Goal: Connect with others: Connect with other users

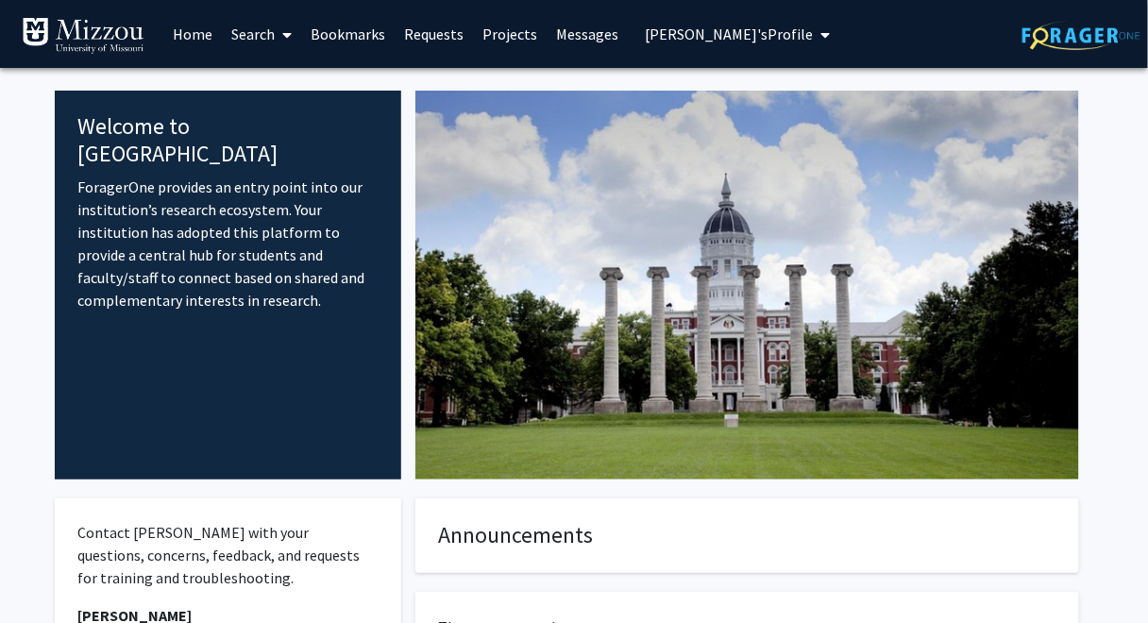
click at [731, 34] on span "[PERSON_NAME]'s Profile" at bounding box center [729, 34] width 168 height 19
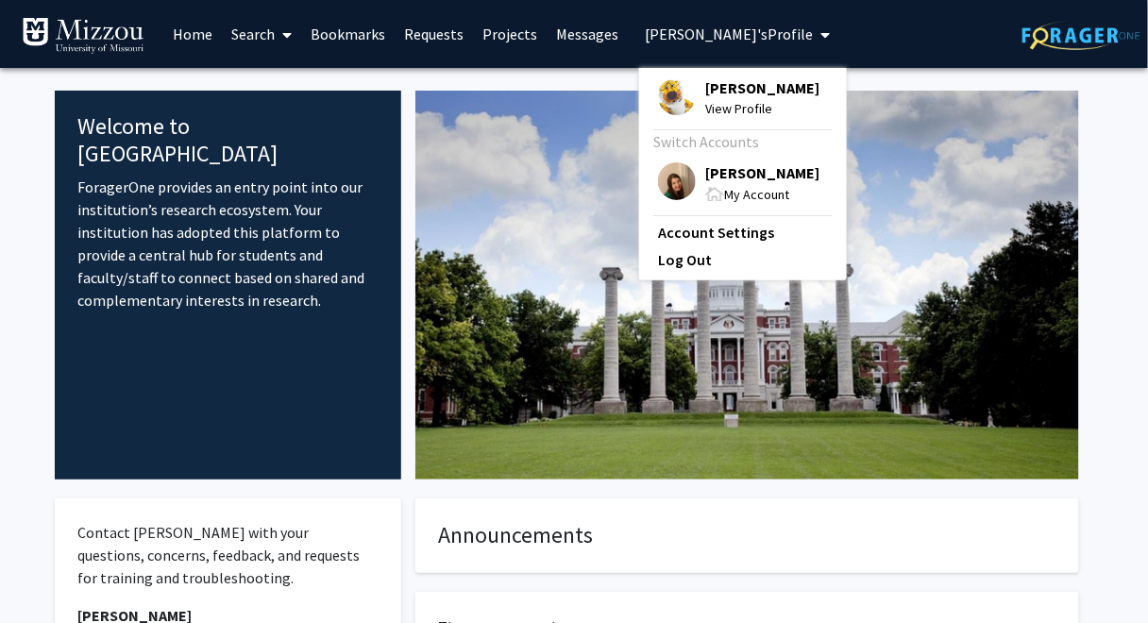
click at [734, 86] on span "[PERSON_NAME]" at bounding box center [762, 87] width 114 height 21
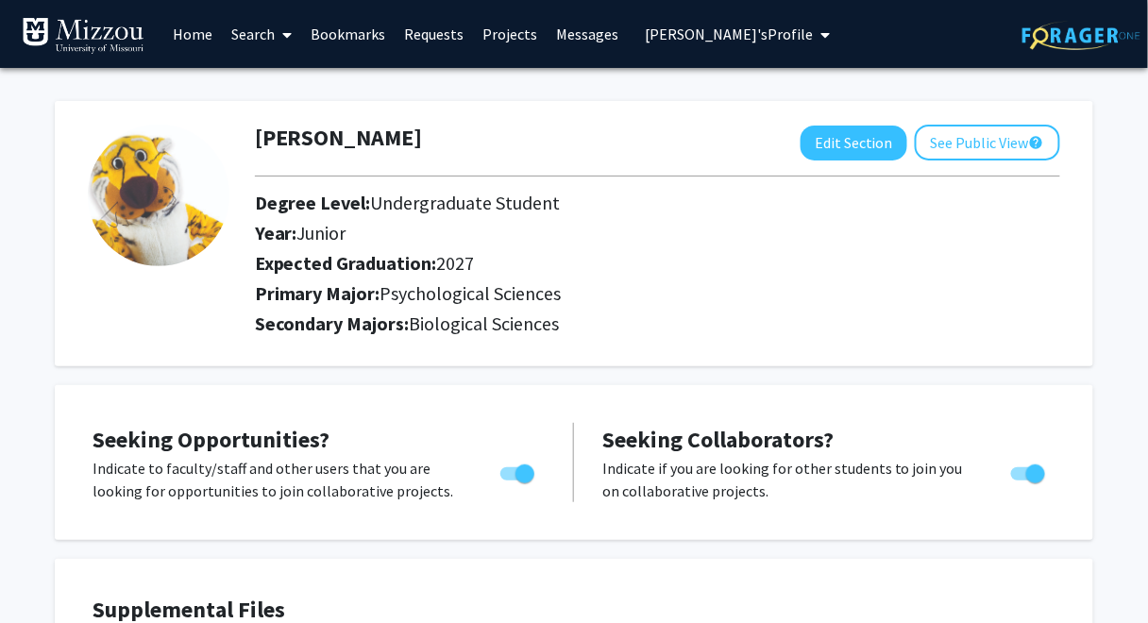
click at [243, 37] on link "Search" at bounding box center [261, 34] width 79 height 66
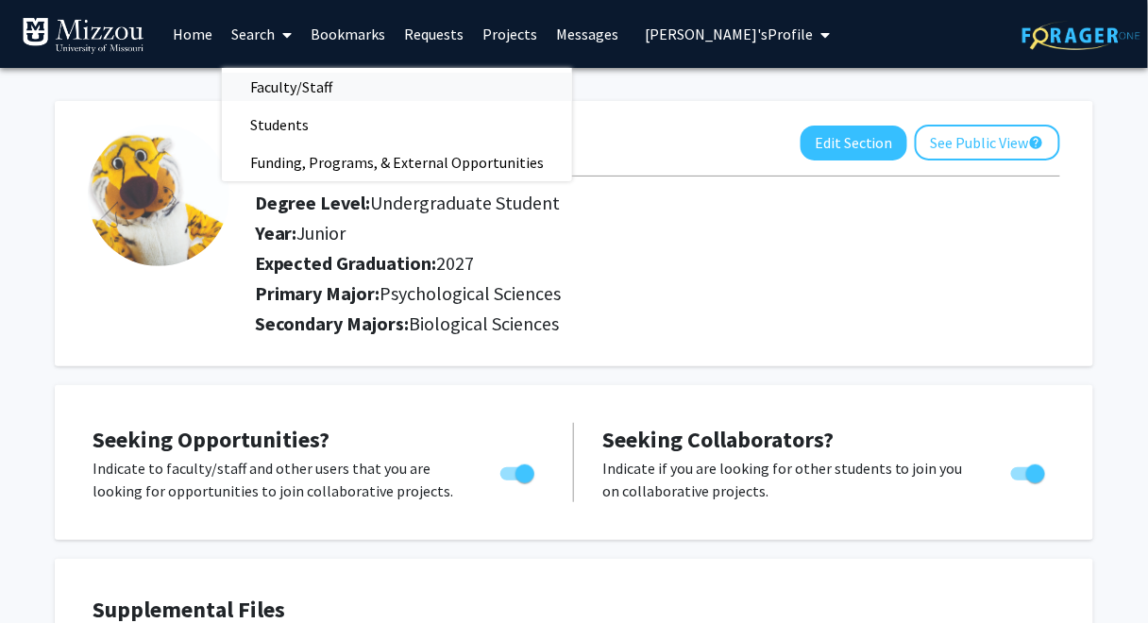
click at [266, 86] on span "Faculty/Staff" at bounding box center [291, 87] width 139 height 38
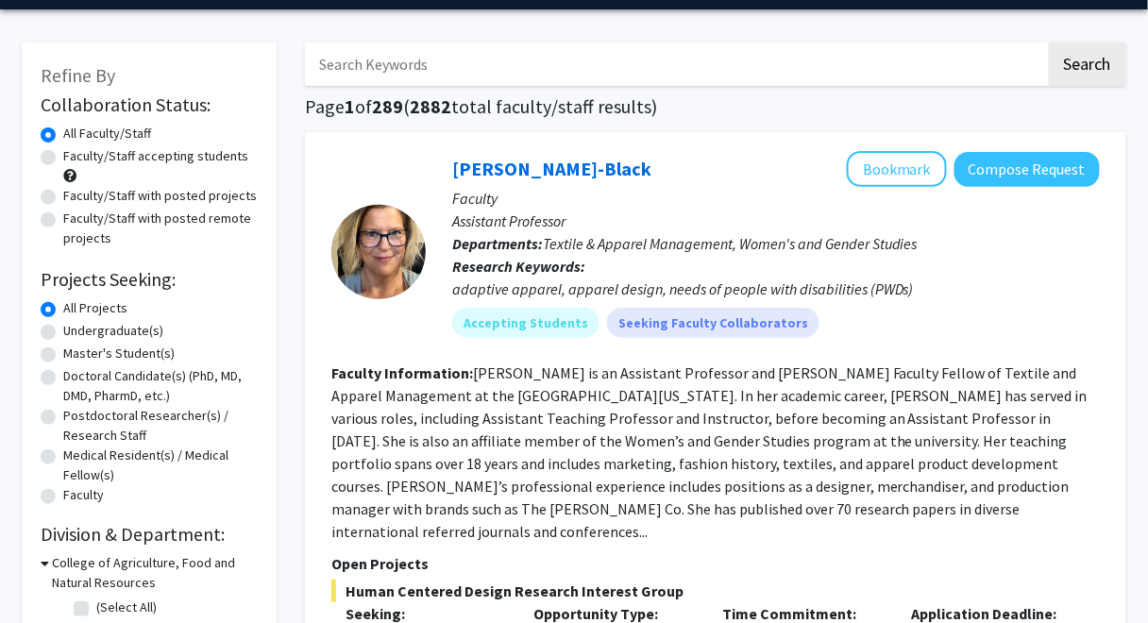
scroll to position [40, 0]
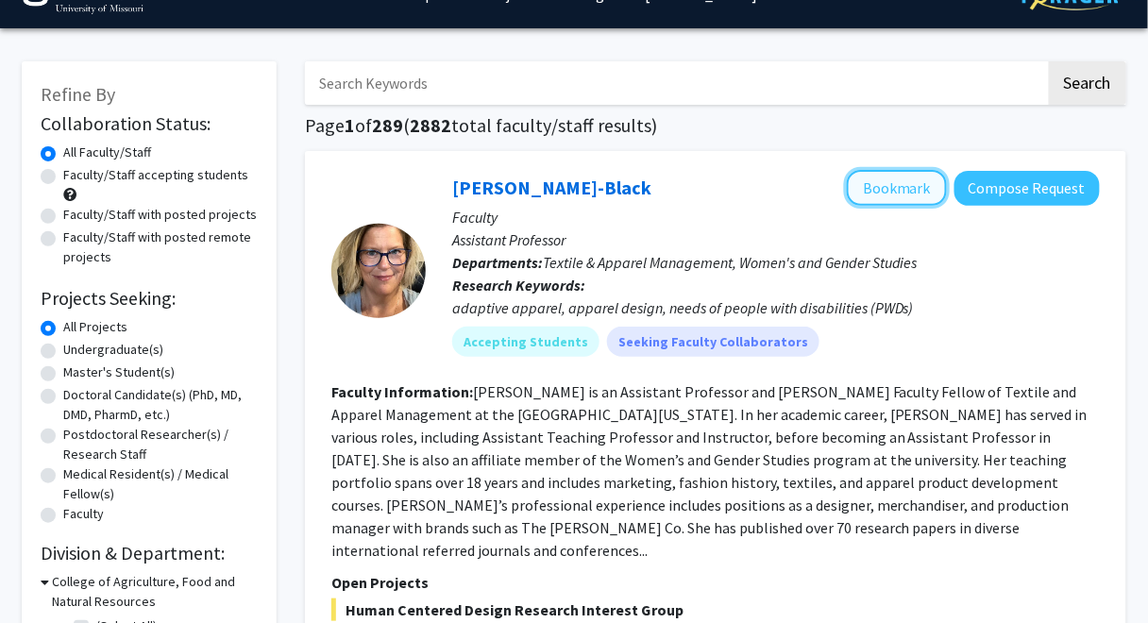
click at [885, 193] on button "Bookmark" at bounding box center [897, 188] width 100 height 36
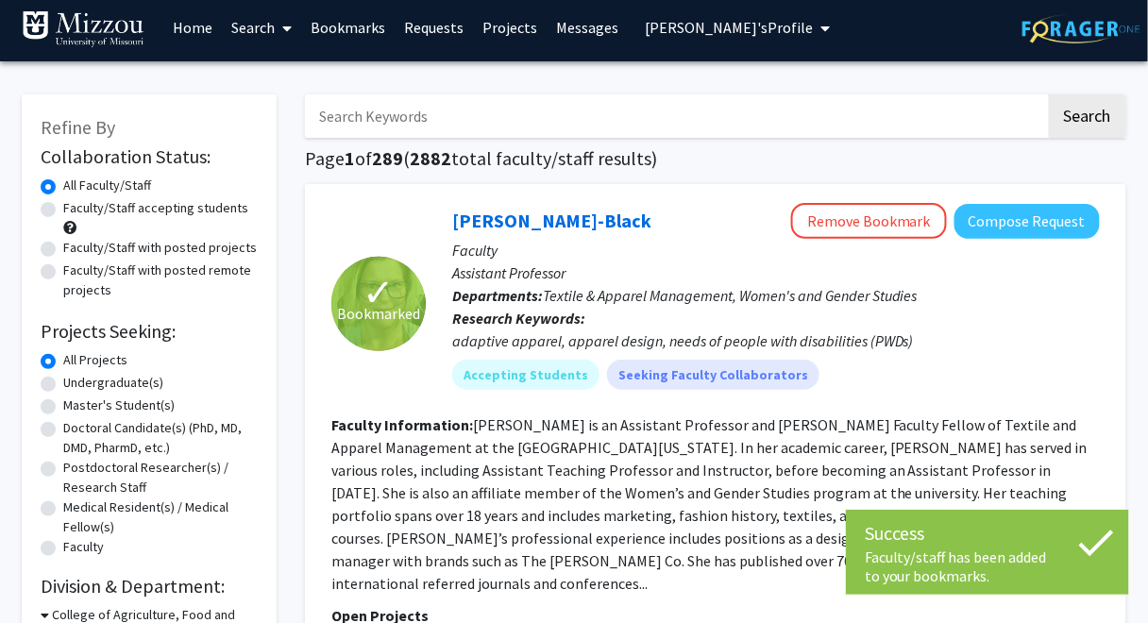
scroll to position [0, 0]
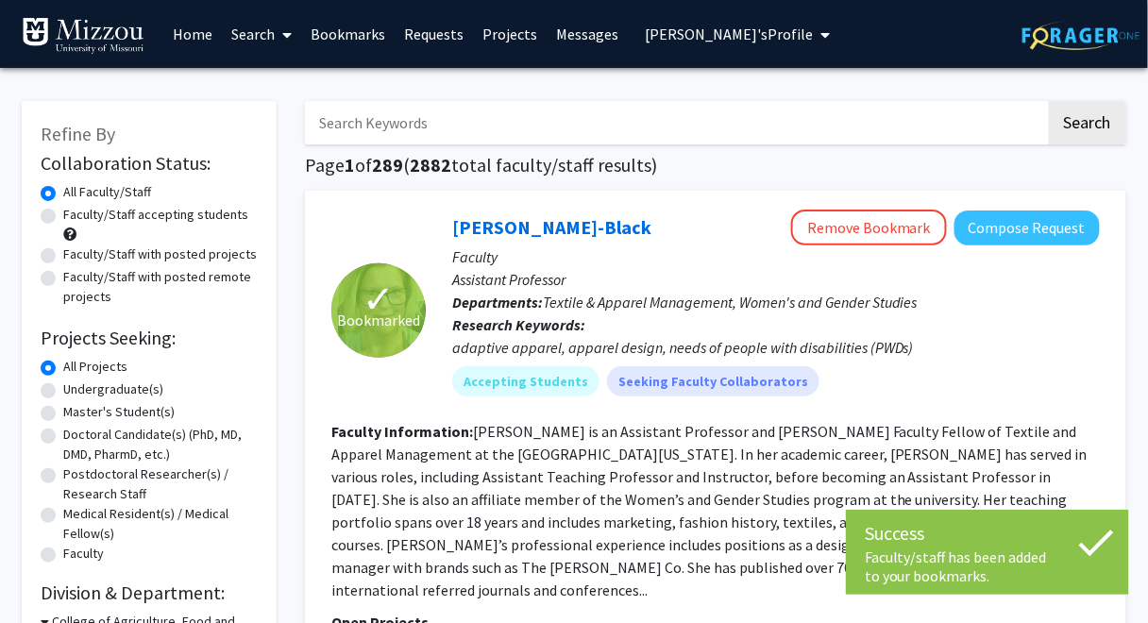
click at [372, 30] on link "Bookmarks" at bounding box center [347, 34] width 93 height 66
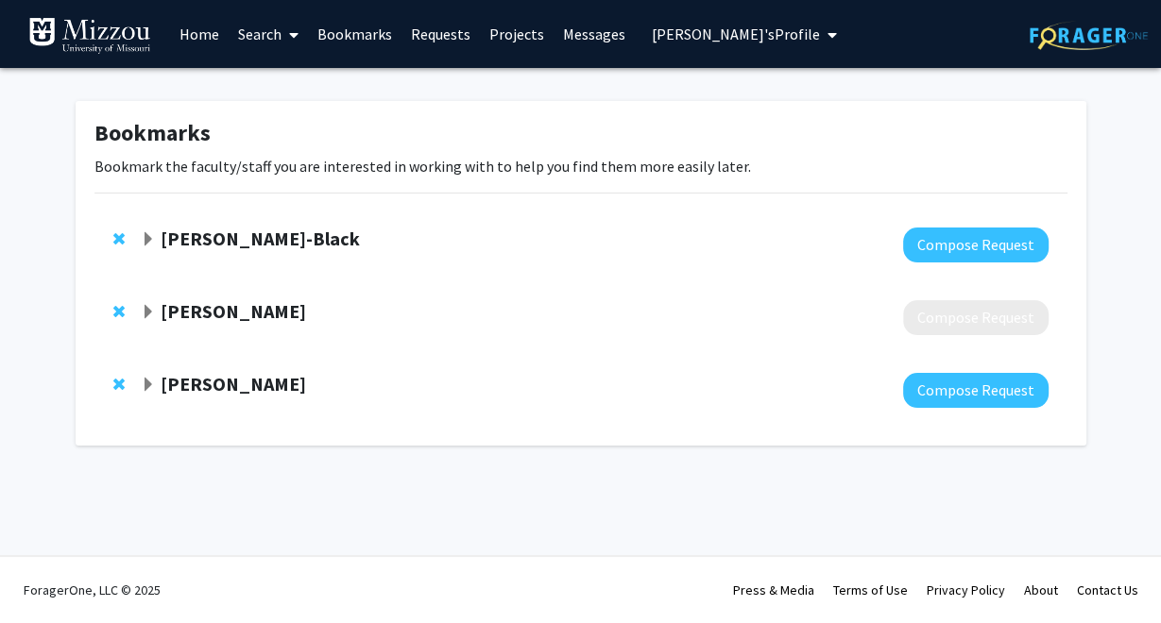
click at [169, 239] on strong "[PERSON_NAME]-Black" at bounding box center [260, 239] width 199 height 24
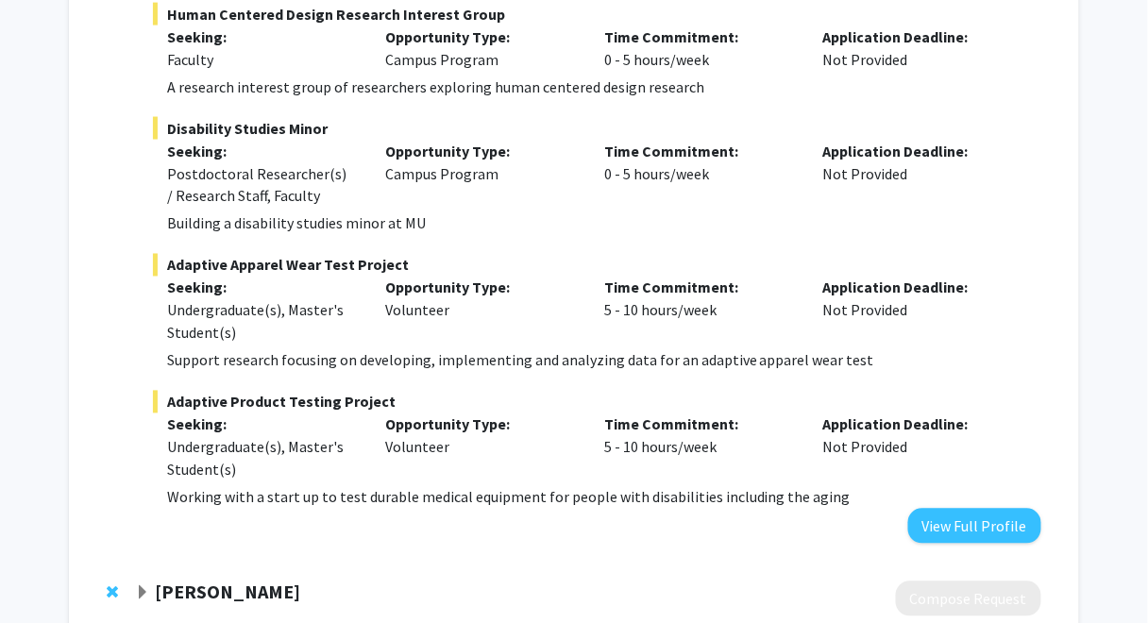
scroll to position [718, 0]
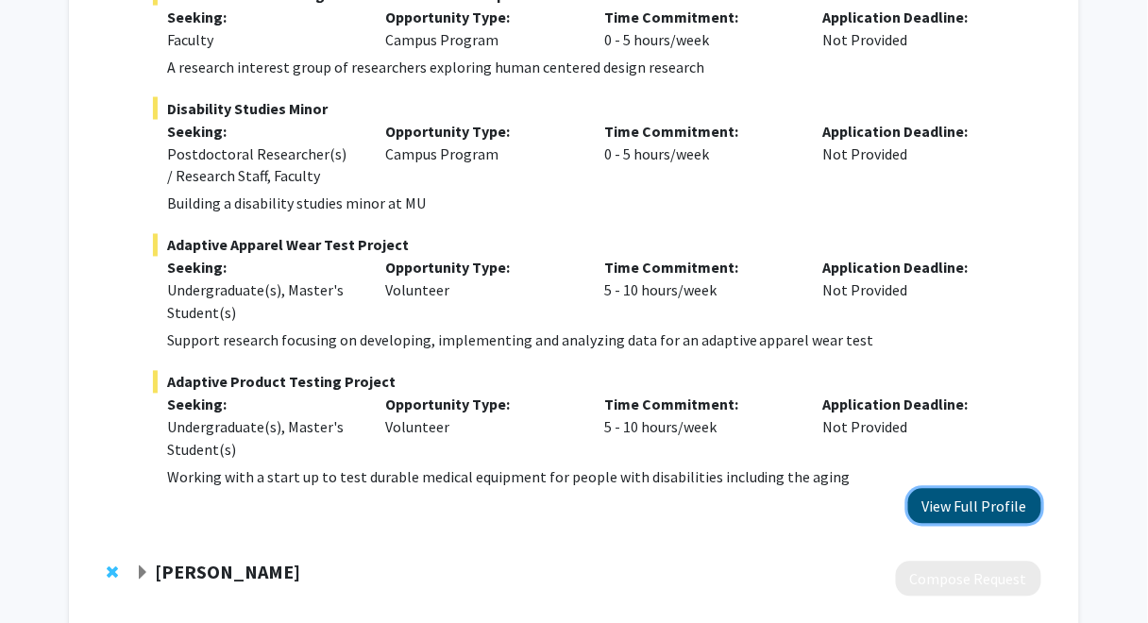
click at [994, 507] on button "View Full Profile" at bounding box center [975, 506] width 133 height 35
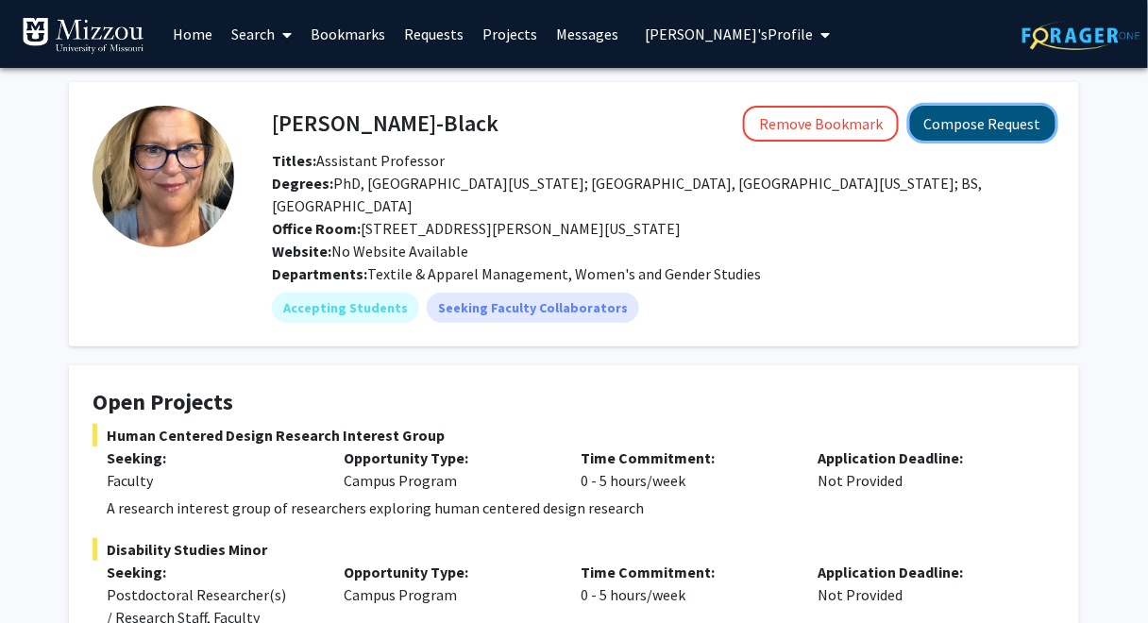
click at [1002, 125] on button "Compose Request" at bounding box center [982, 123] width 145 height 35
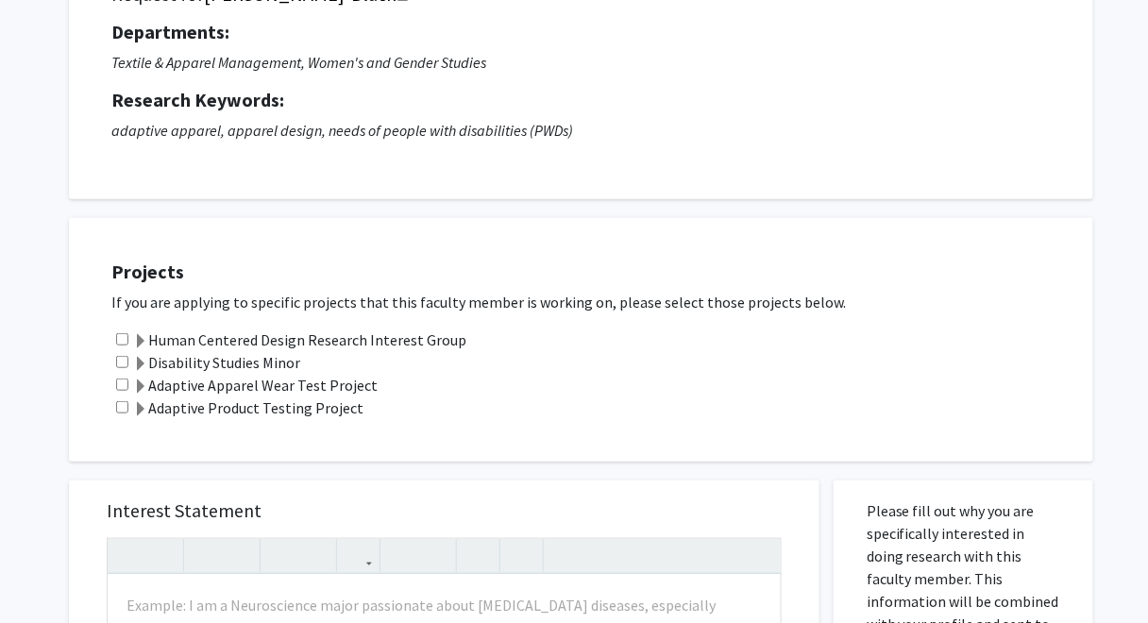
scroll to position [182, 0]
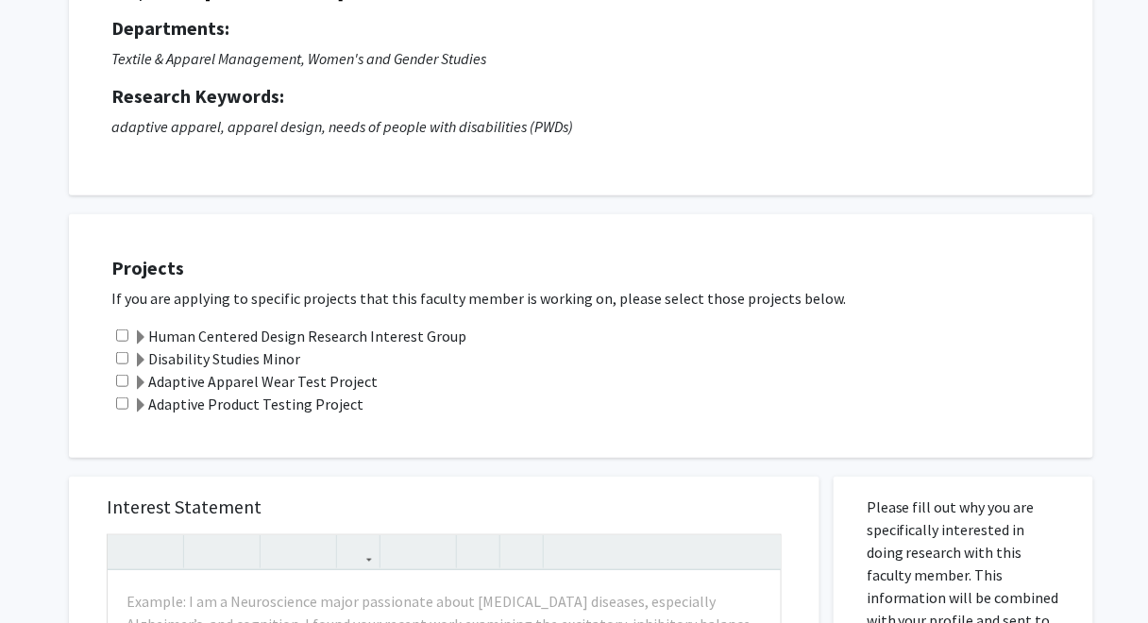
click at [119, 332] on input "checkbox" at bounding box center [122, 336] width 12 height 12
checkbox input "true"
click at [121, 359] on input "checkbox" at bounding box center [122, 358] width 12 height 12
checkbox input "true"
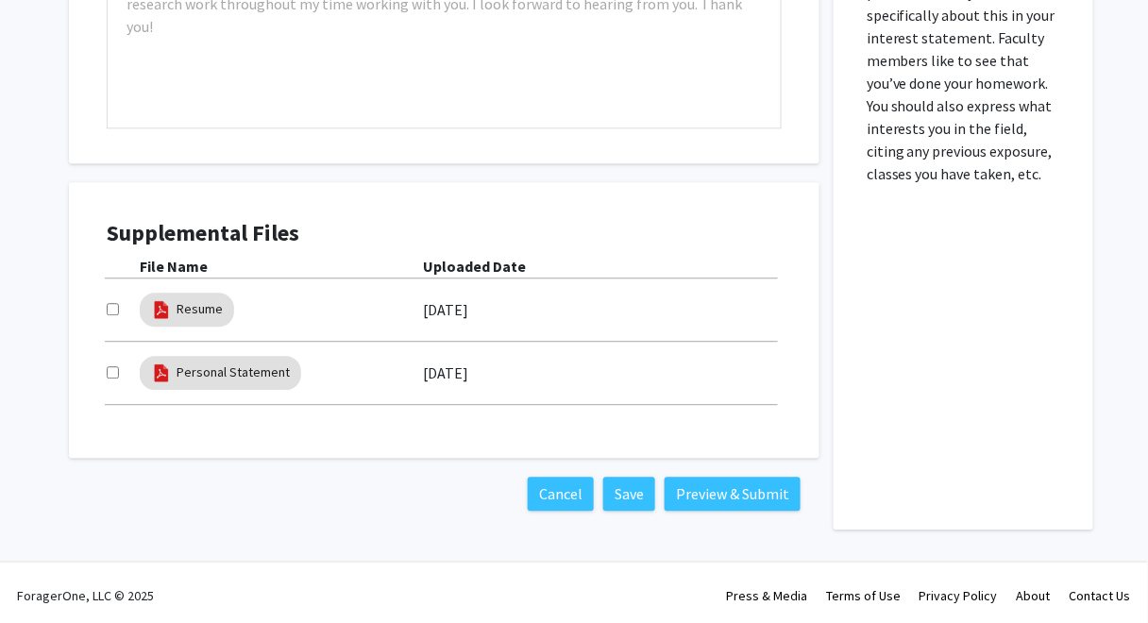
scroll to position [1062, 0]
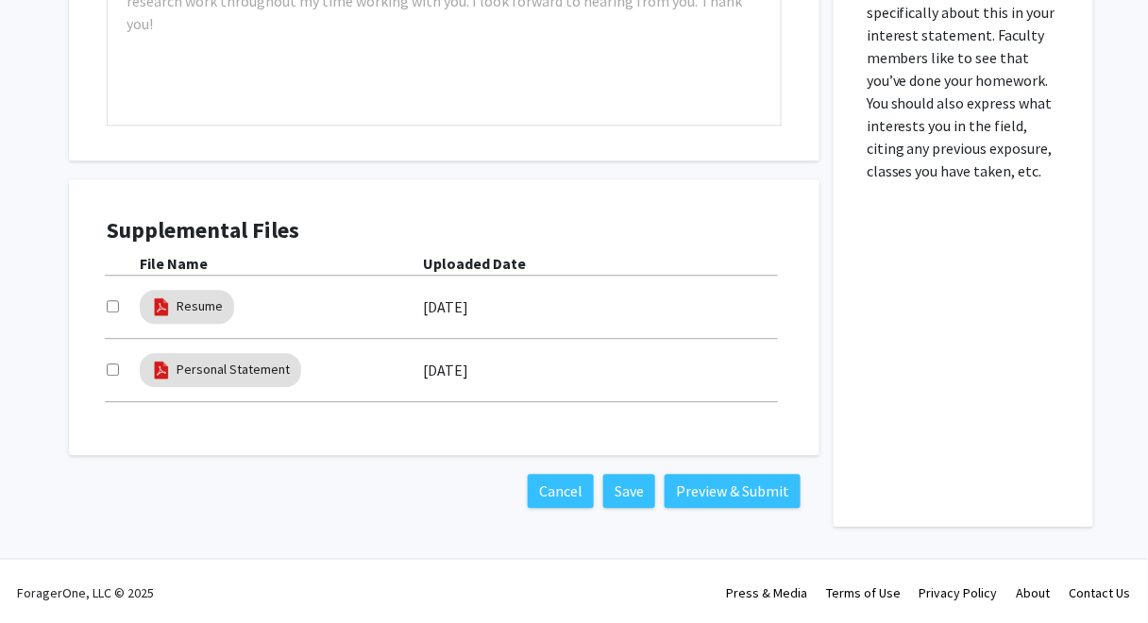
click at [112, 300] on input "checkbox" at bounding box center [113, 306] width 12 height 12
checkbox input "true"
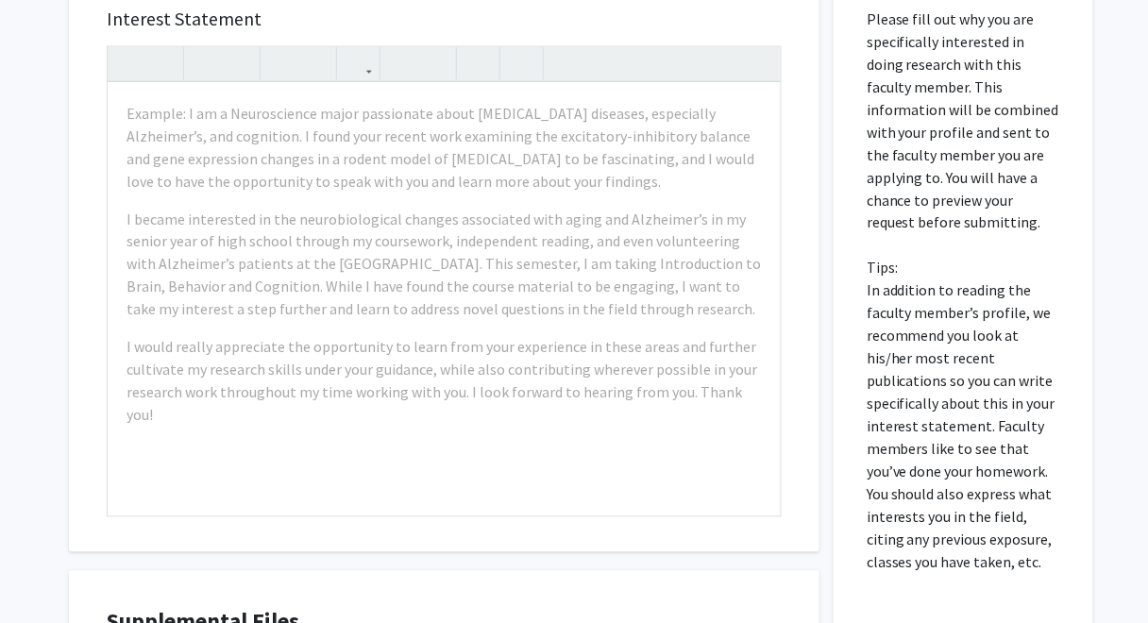
scroll to position [673, 0]
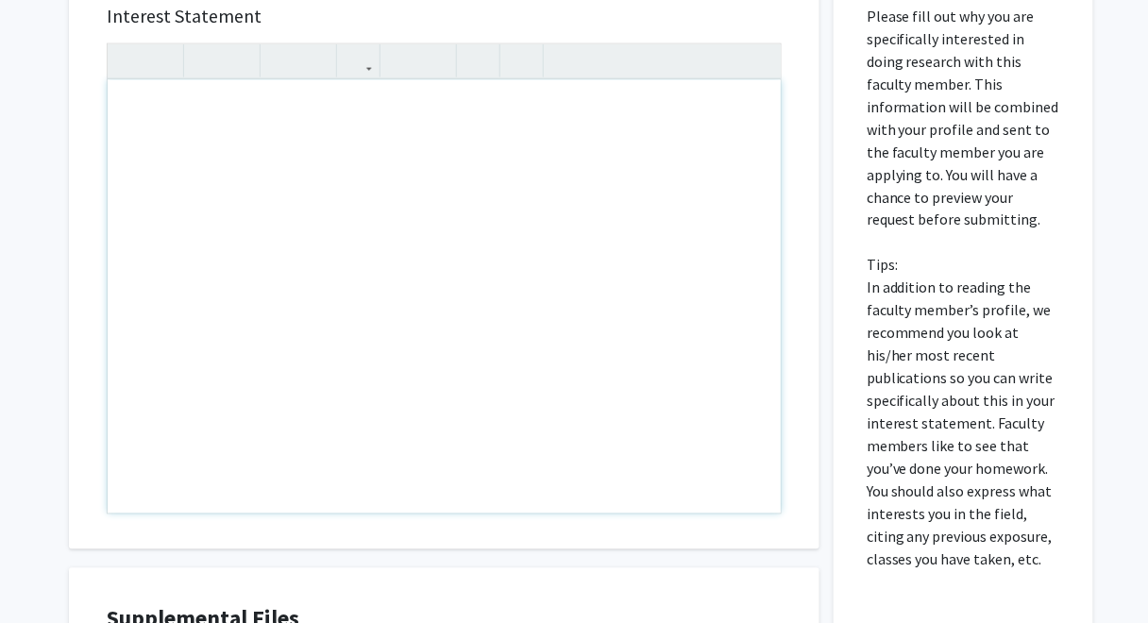
click at [648, 114] on div "Note to users with screen readers: Please press Alt+0 or Option+0 to deactivate…" at bounding box center [444, 296] width 673 height 433
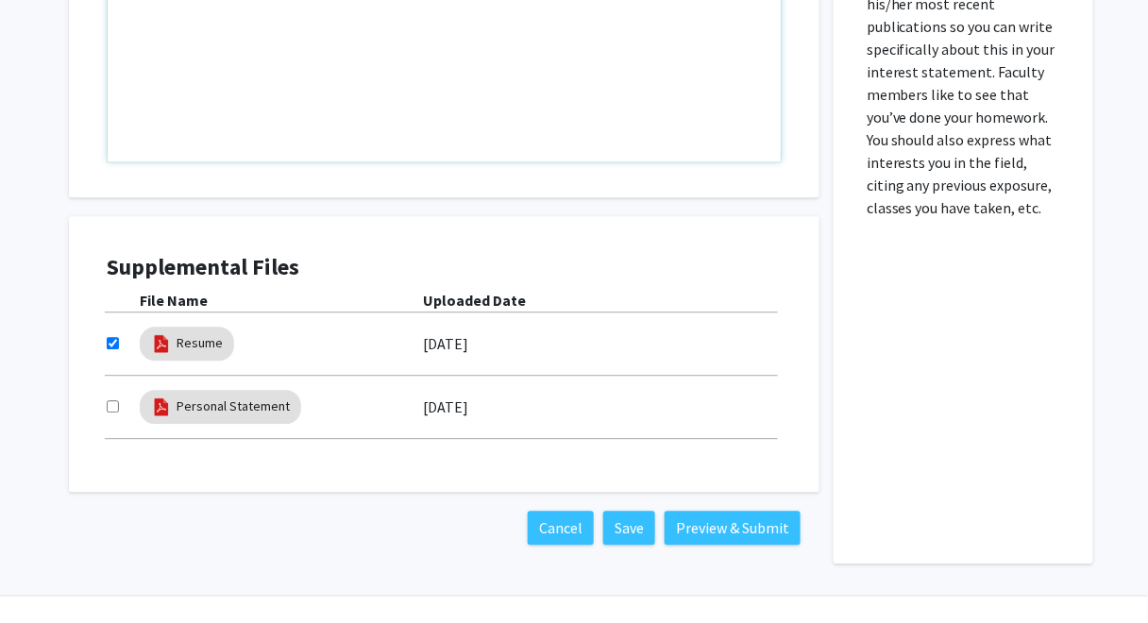
scroll to position [1036, 0]
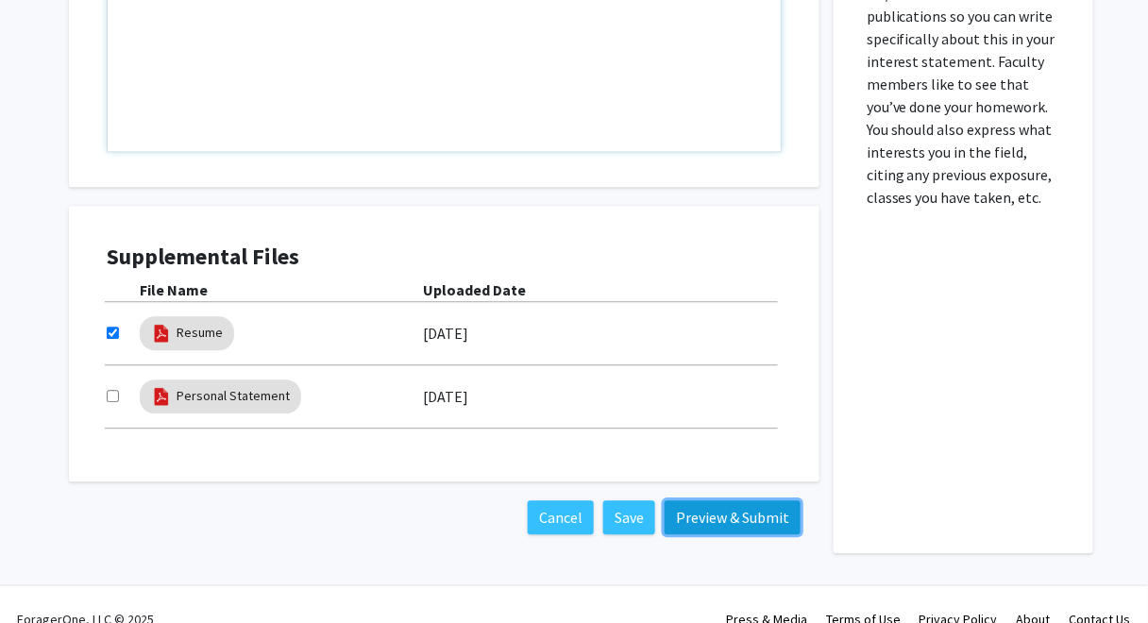
click at [763, 514] on button "Preview & Submit" at bounding box center [733, 518] width 136 height 34
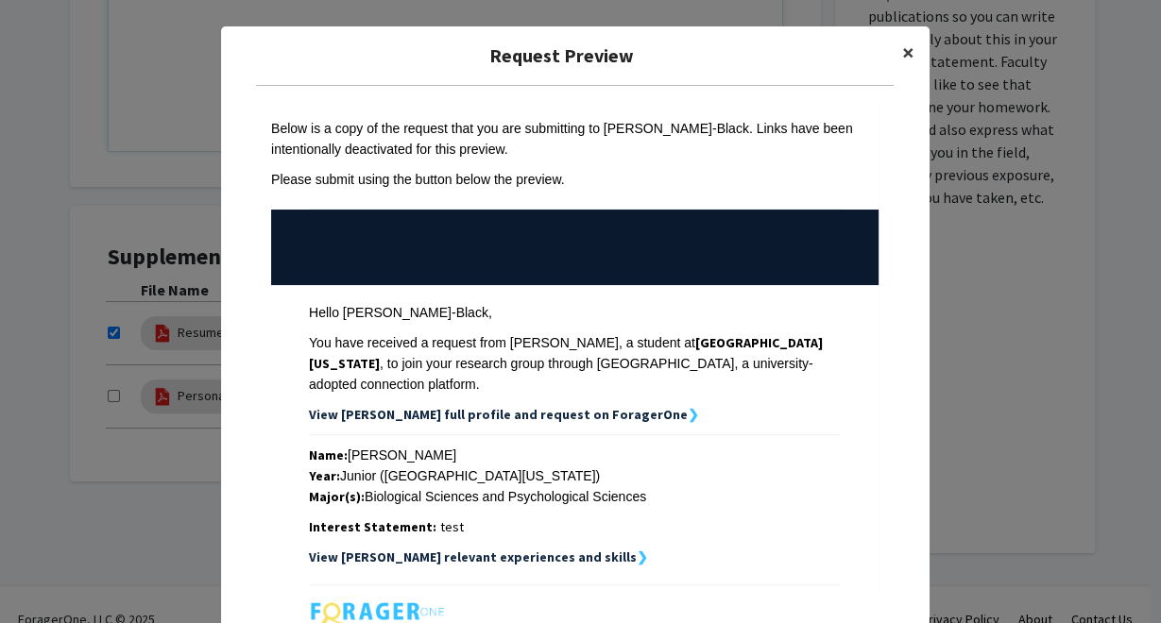
click at [902, 54] on span "×" at bounding box center [908, 52] width 12 height 29
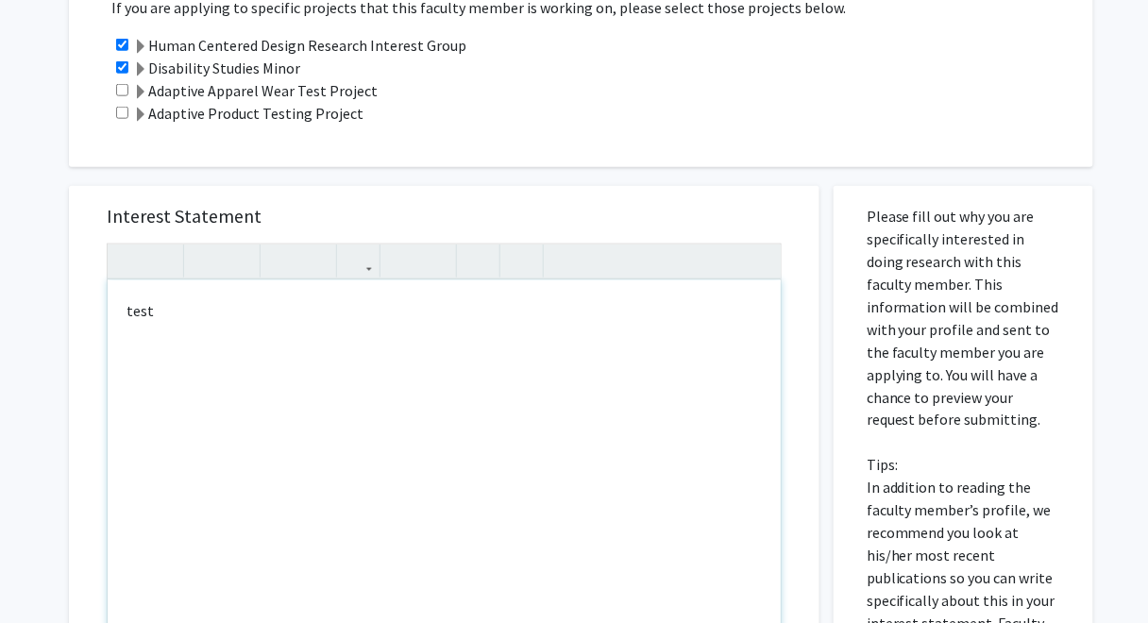
scroll to position [462, 0]
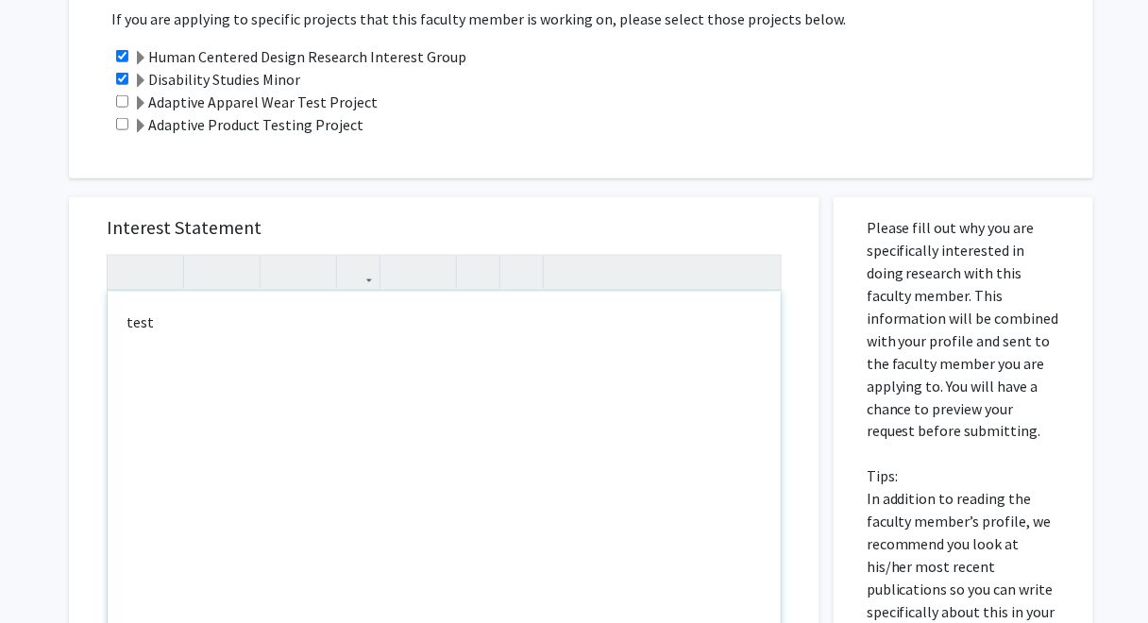
click at [469, 317] on div "test" at bounding box center [444, 508] width 673 height 433
type textarea "t"
click at [722, 177] on div "Projects If you are applying to specific projects that this faculty member is w…" at bounding box center [581, 58] width 1025 height 244
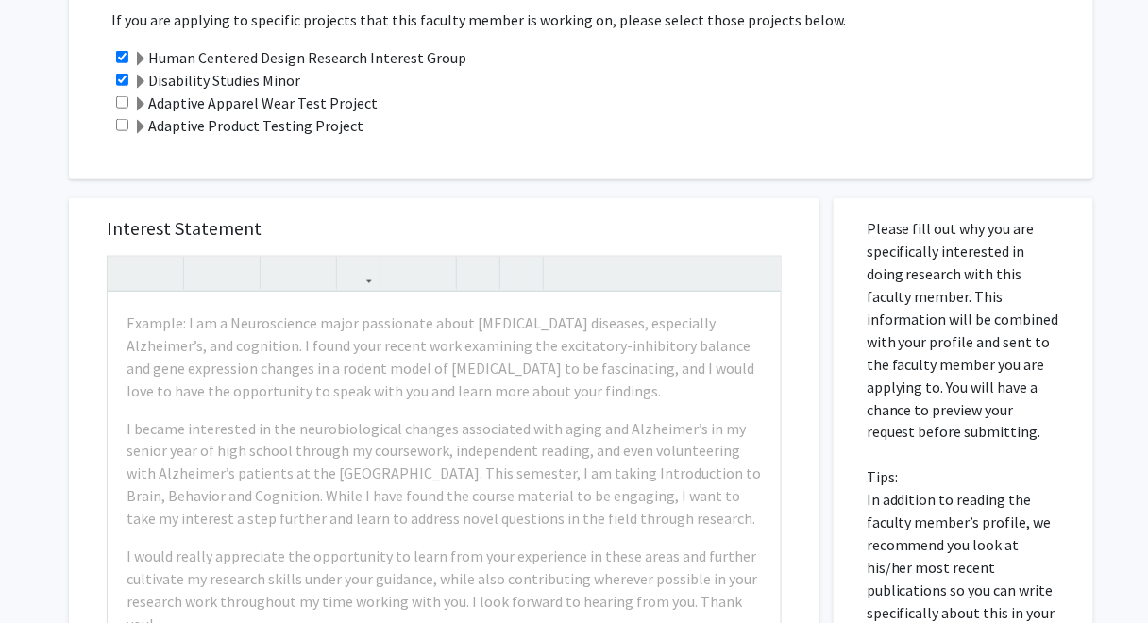
drag, startPoint x: 1155, startPoint y: 205, endPoint x: 1127, endPoint y: 158, distance: 55.1
click at [1127, 158] on div "All Requests Request for Kerri McBee-Black Request for Kerri McBee-Black Depart…" at bounding box center [574, 389] width 1148 height 1564
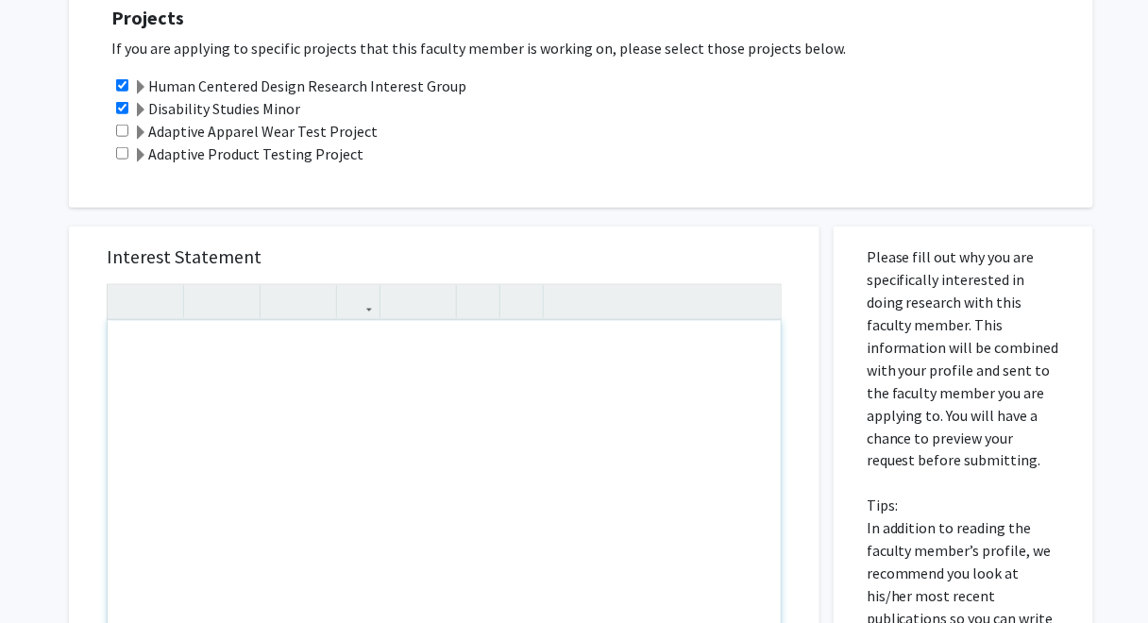
scroll to position [402, 0]
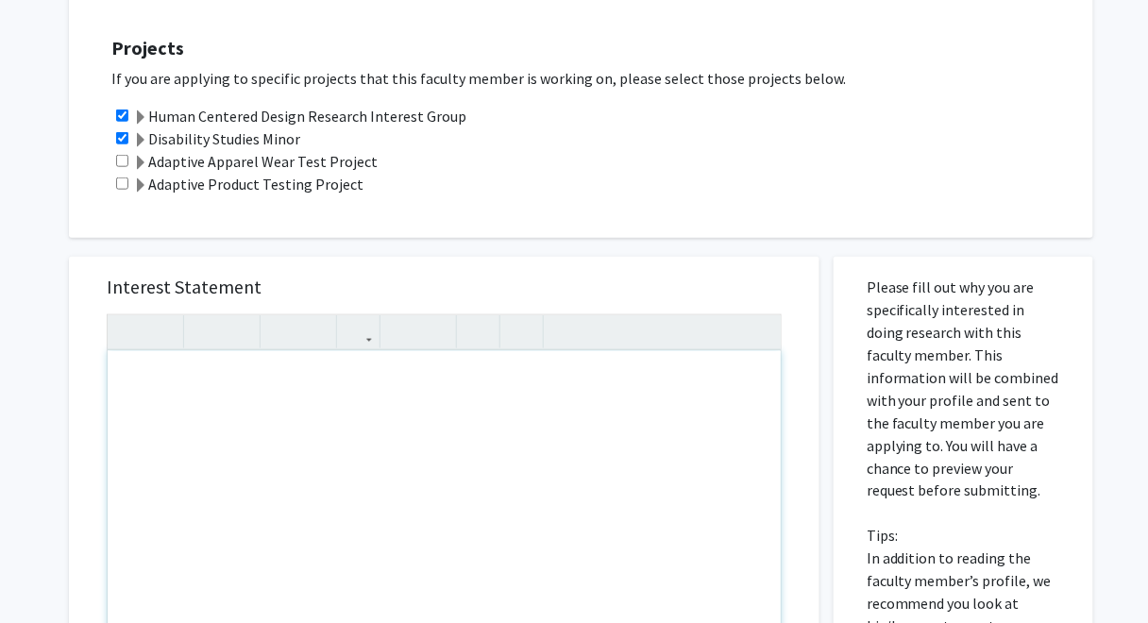
click at [705, 263] on div "Interest Statement Insert link Remove link" at bounding box center [444, 539] width 713 height 564
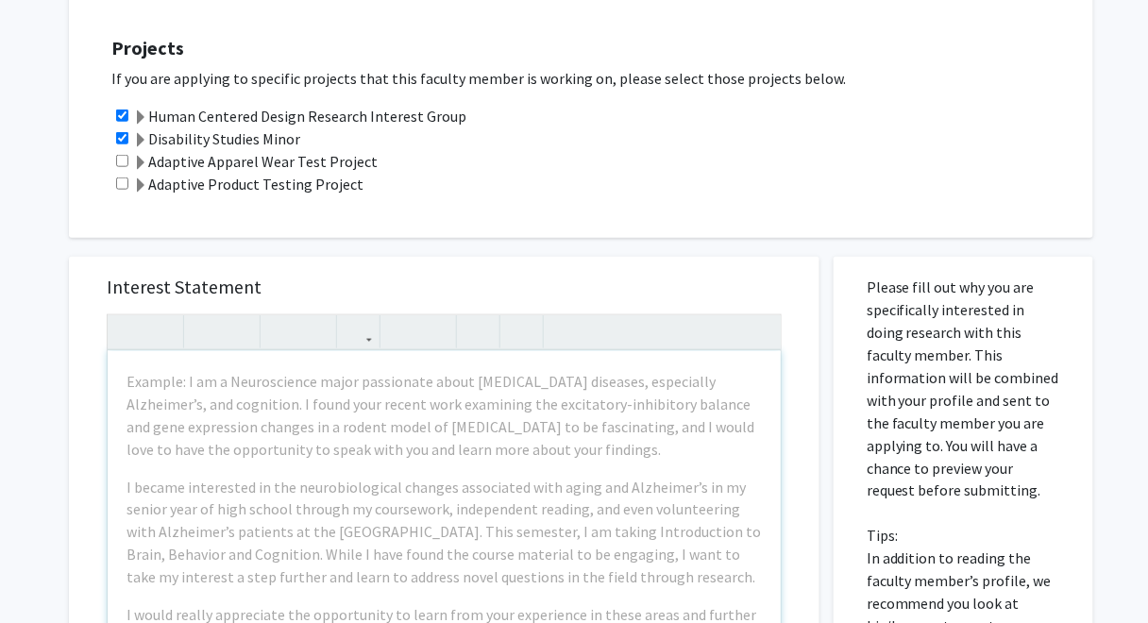
click at [121, 138] on input "checkbox" at bounding box center [122, 138] width 12 height 12
checkbox input "false"
click at [122, 116] on input "checkbox" at bounding box center [122, 116] width 12 height 12
checkbox input "false"
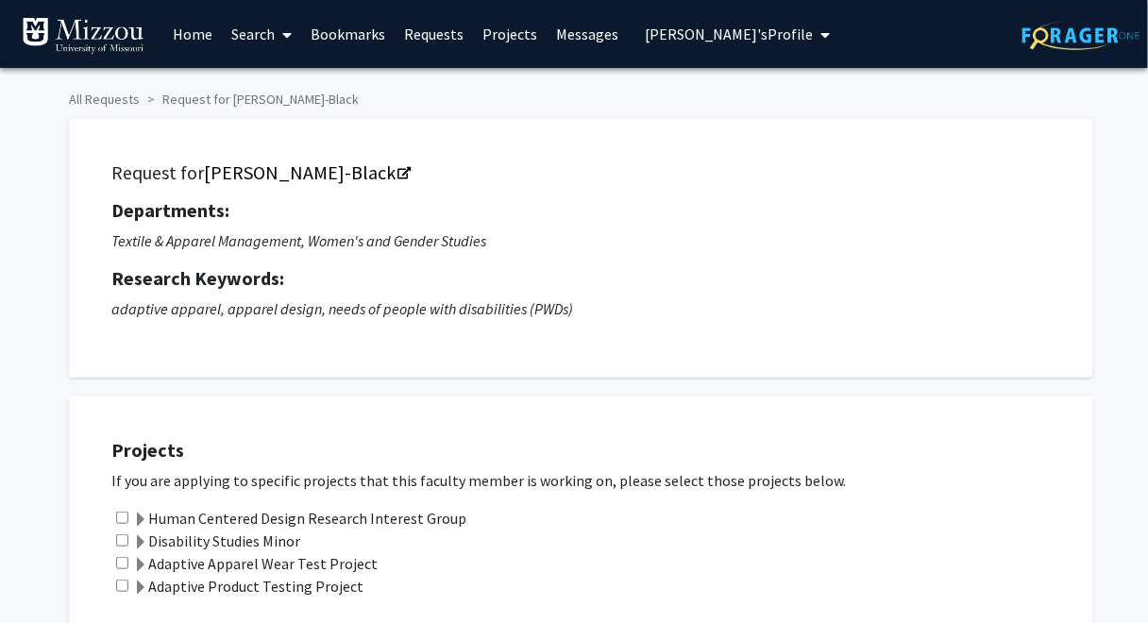
click at [252, 35] on link "Search" at bounding box center [261, 34] width 79 height 66
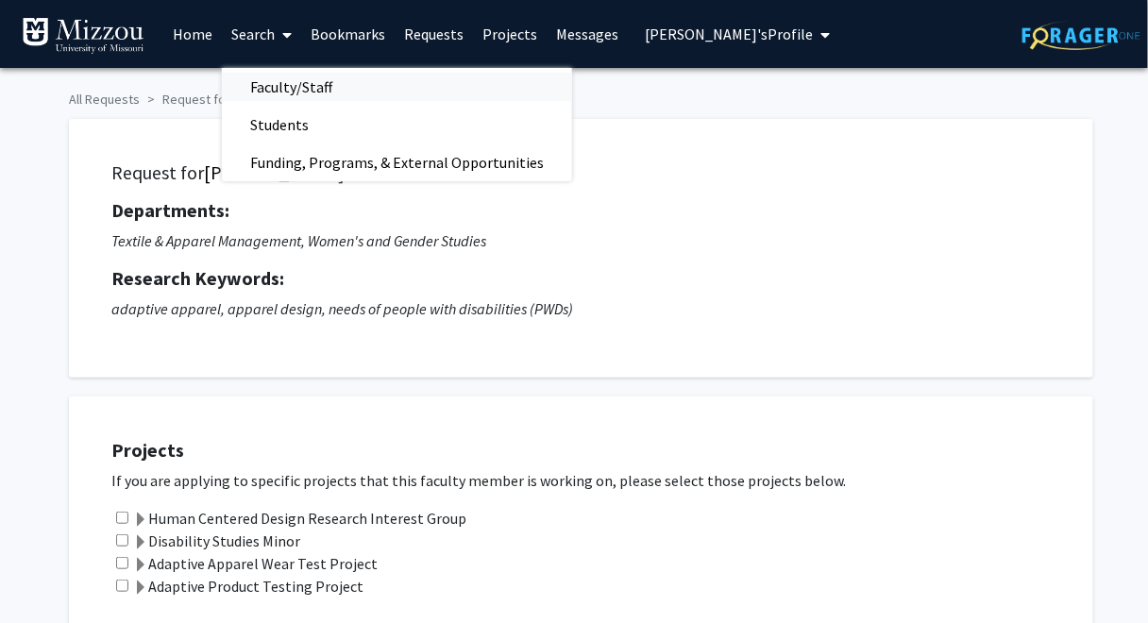
click at [273, 92] on span "Faculty/Staff" at bounding box center [291, 87] width 139 height 38
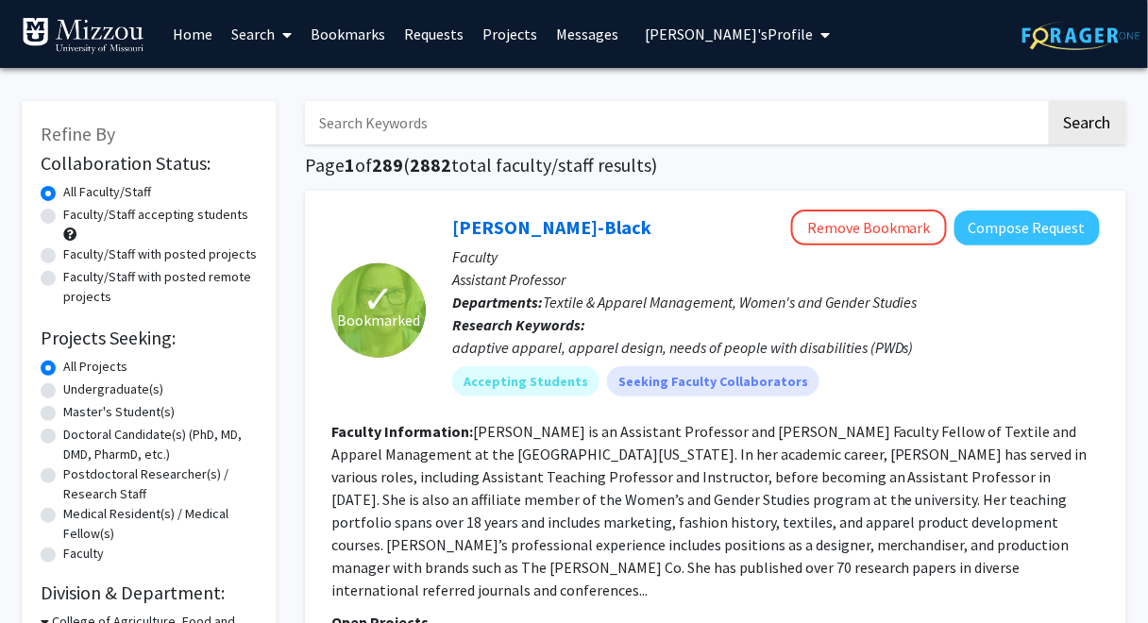
click at [796, 124] on input "Search Keywords" at bounding box center [675, 122] width 741 height 43
click at [258, 37] on link "Search" at bounding box center [261, 34] width 79 height 66
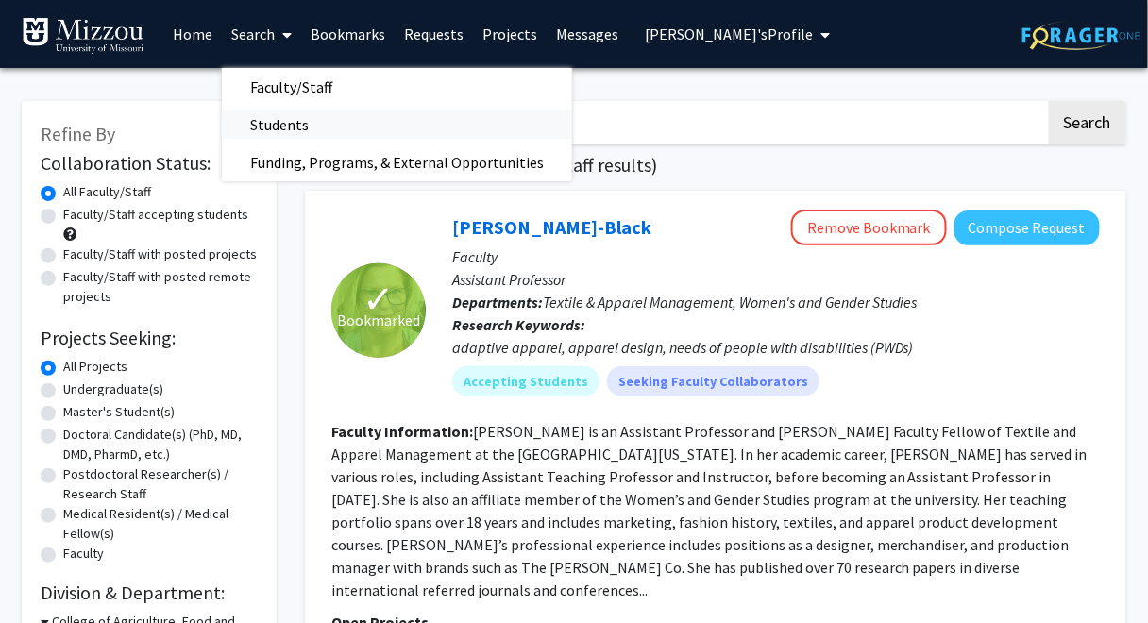
click at [280, 131] on span "Students" at bounding box center [279, 125] width 115 height 38
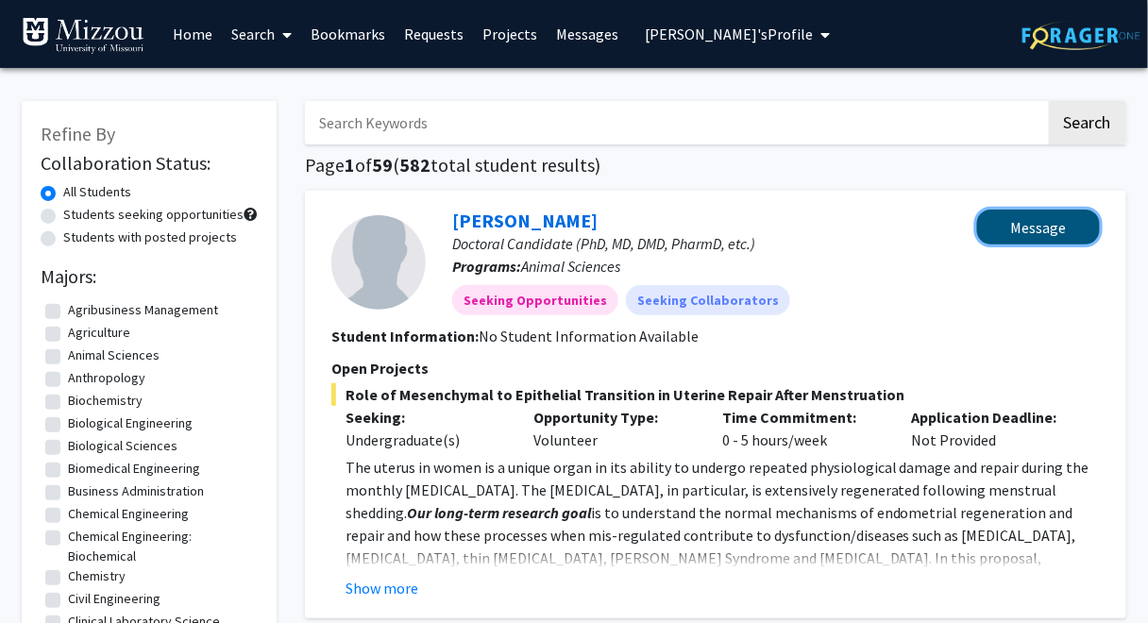
click at [998, 235] on button "Message" at bounding box center [1038, 227] width 123 height 35
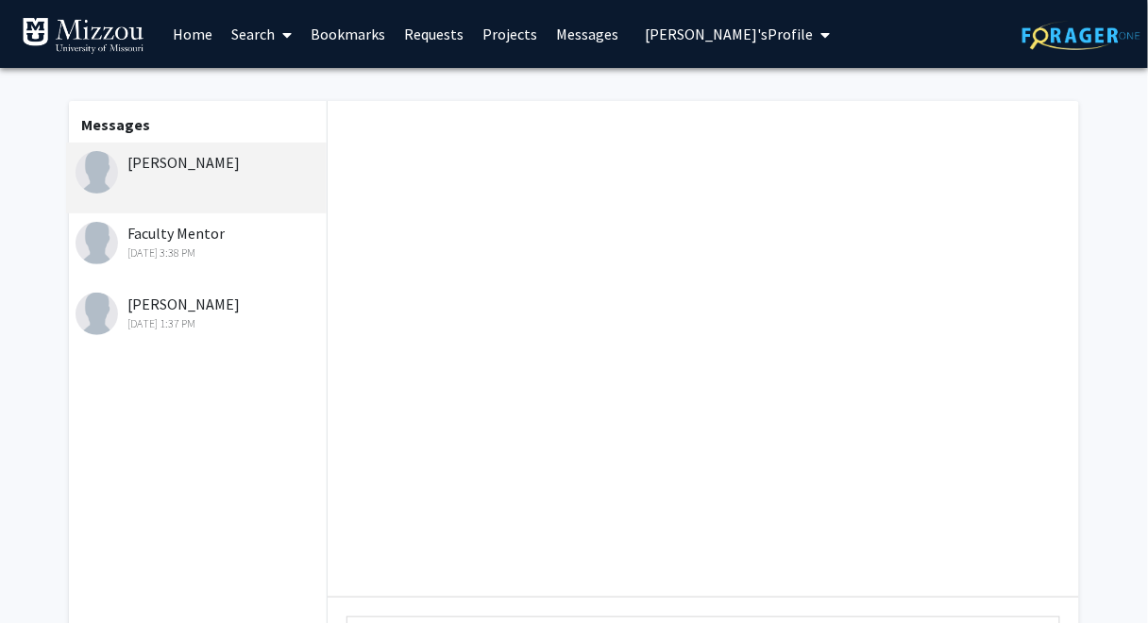
click at [255, 39] on link "Search" at bounding box center [261, 34] width 79 height 66
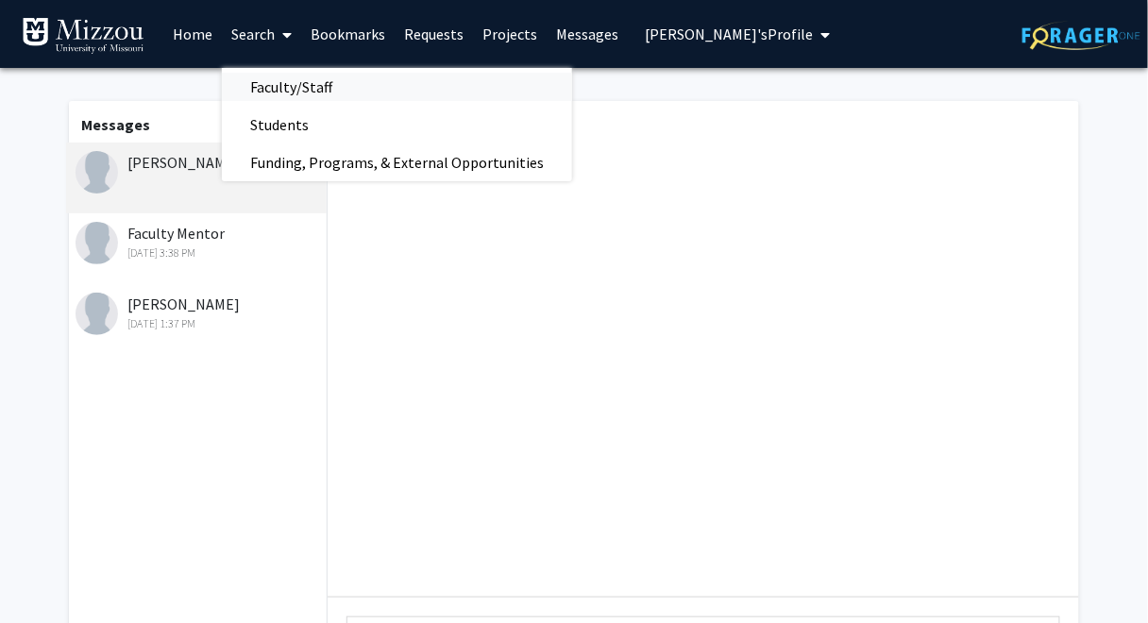
click at [273, 86] on span "Faculty/Staff" at bounding box center [291, 87] width 139 height 38
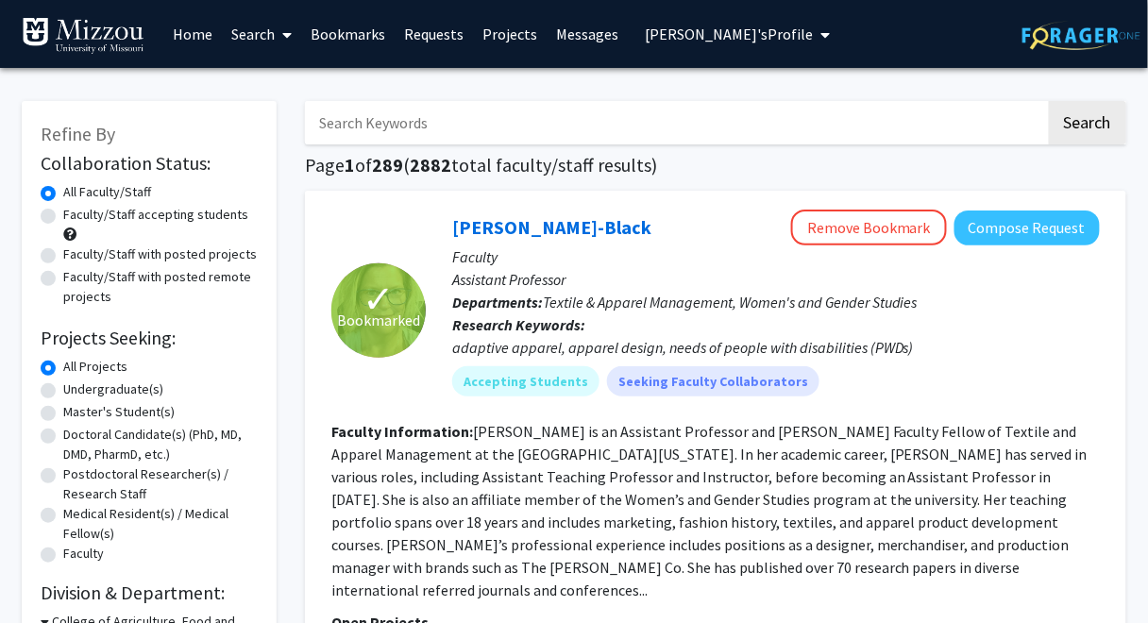
click at [1019, 232] on button "Compose Request" at bounding box center [1027, 228] width 145 height 35
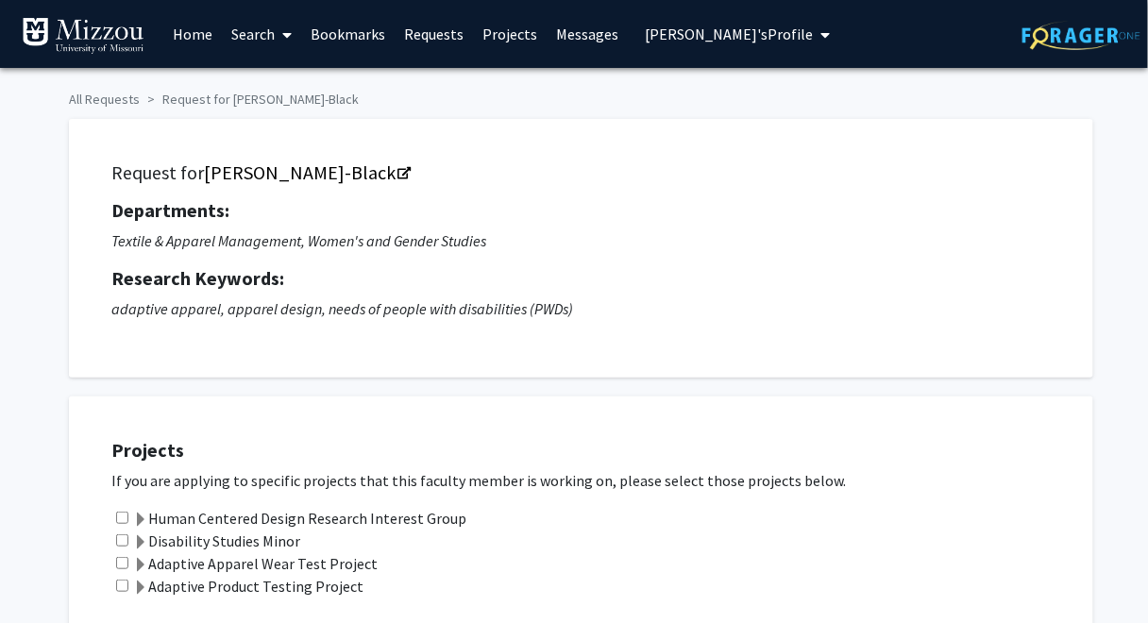
click at [439, 36] on link "Requests" at bounding box center [434, 34] width 78 height 66
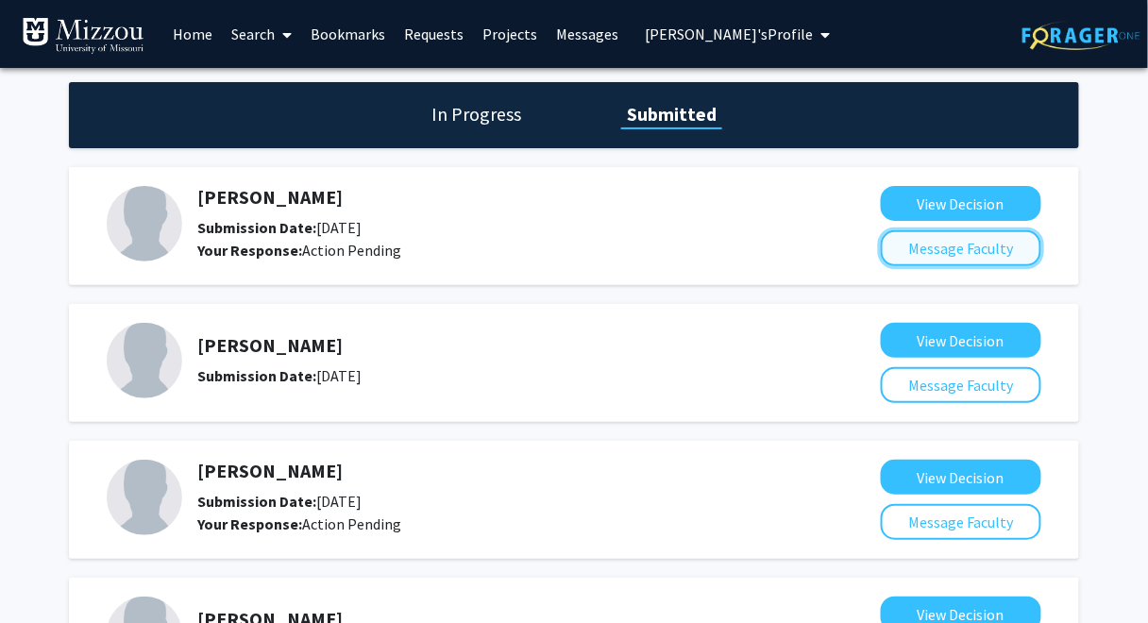
click at [911, 248] on button "Message Faculty" at bounding box center [961, 248] width 161 height 36
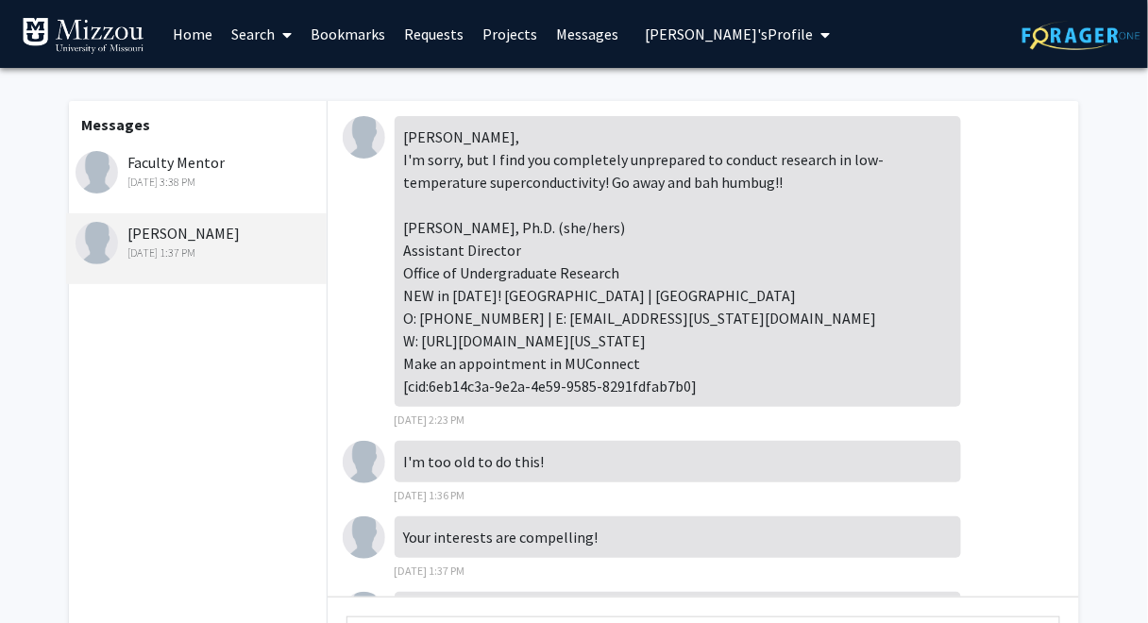
click at [203, 167] on div "Faculty Mentor Jul 11, 2025 3:38 PM" at bounding box center [199, 171] width 246 height 40
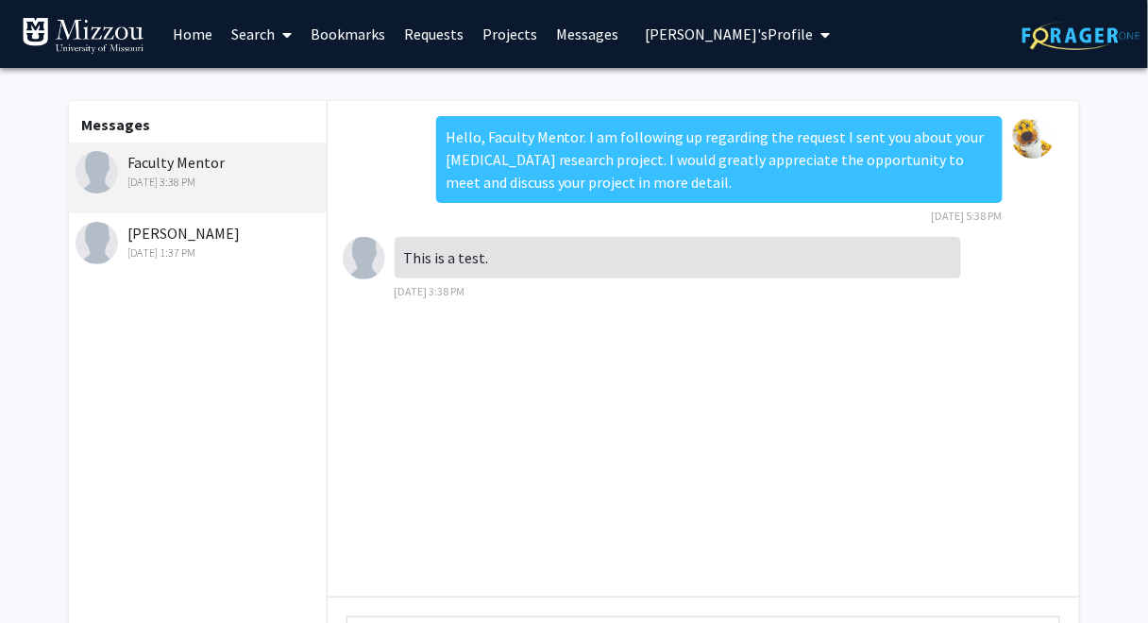
click at [428, 35] on link "Requests" at bounding box center [434, 34] width 78 height 66
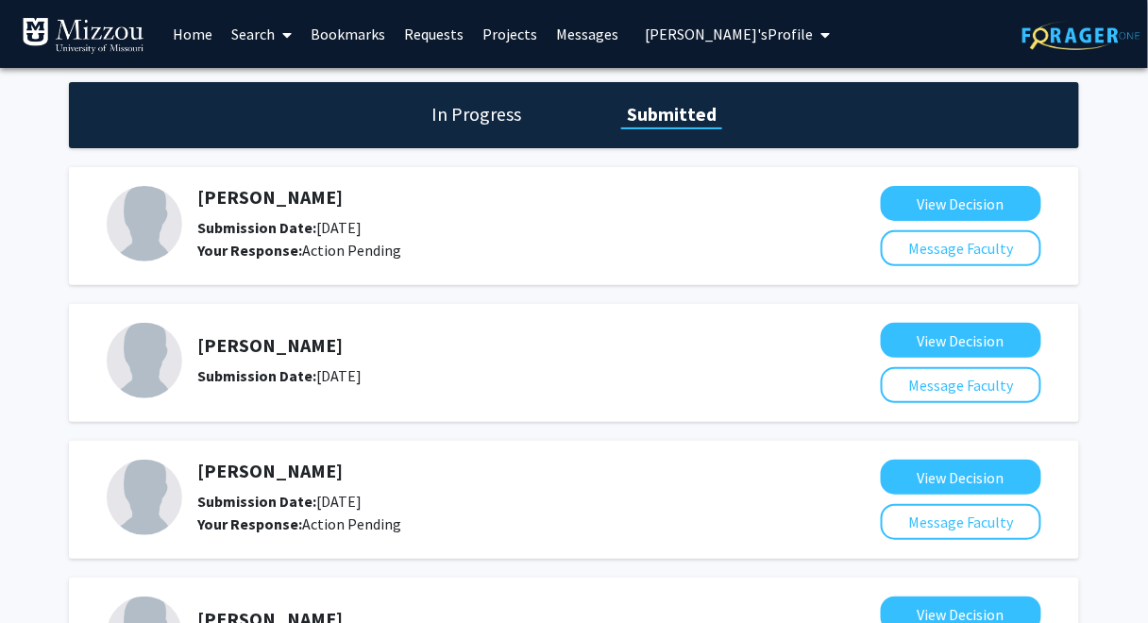
click at [503, 112] on h1 "In Progress" at bounding box center [476, 114] width 101 height 26
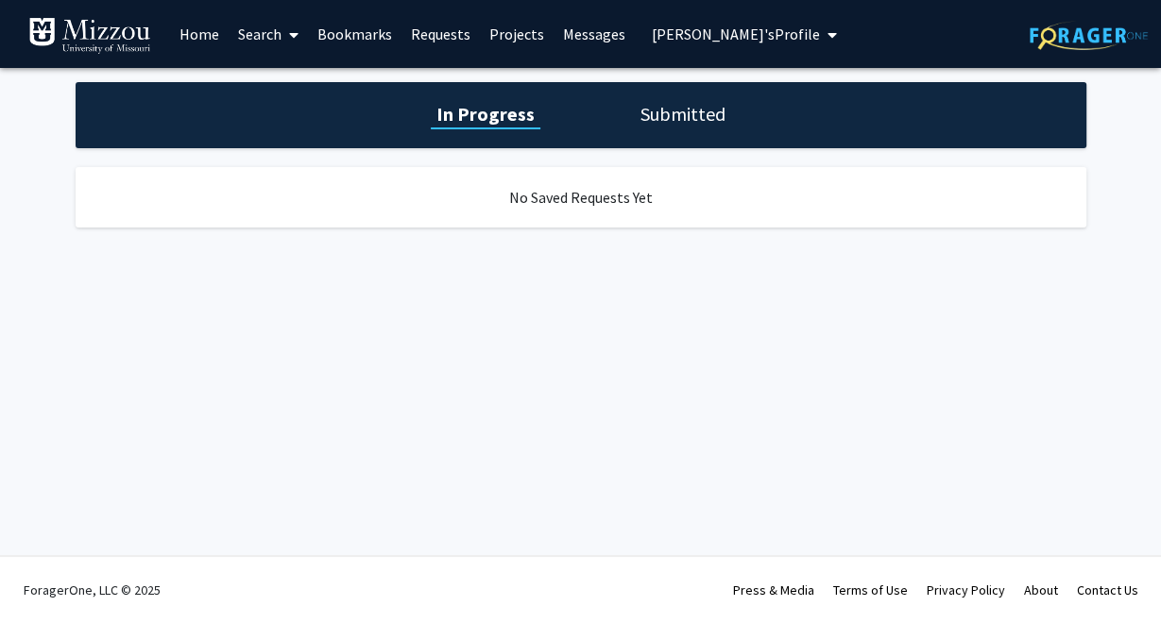
click at [666, 114] on h1 "Submitted" at bounding box center [683, 114] width 96 height 26
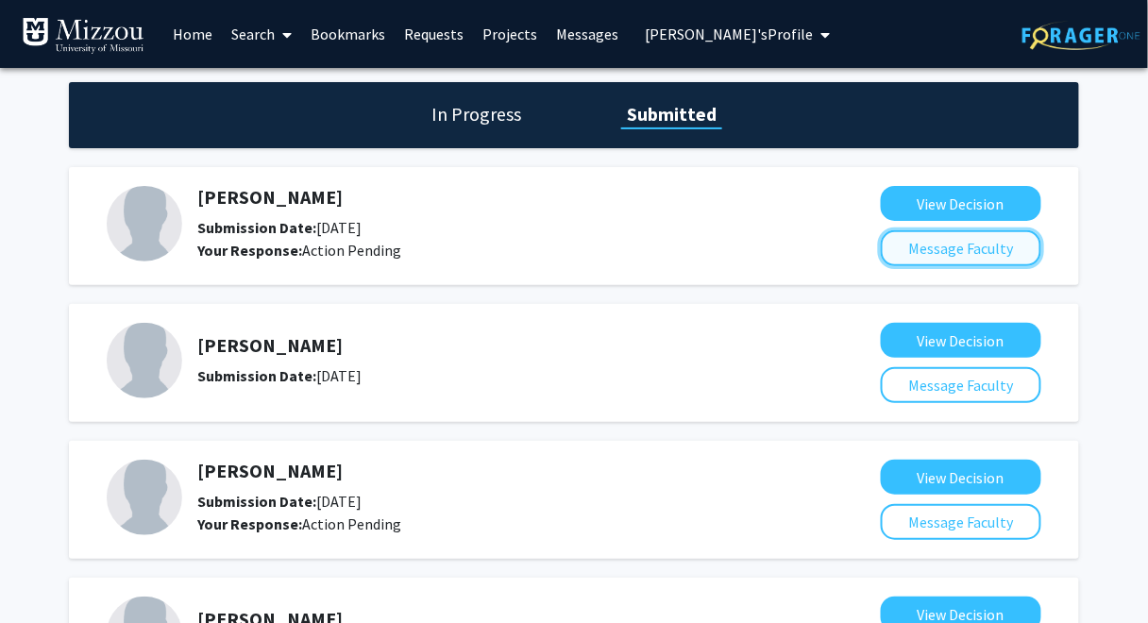
click at [917, 251] on button "Message Faculty" at bounding box center [961, 248] width 161 height 36
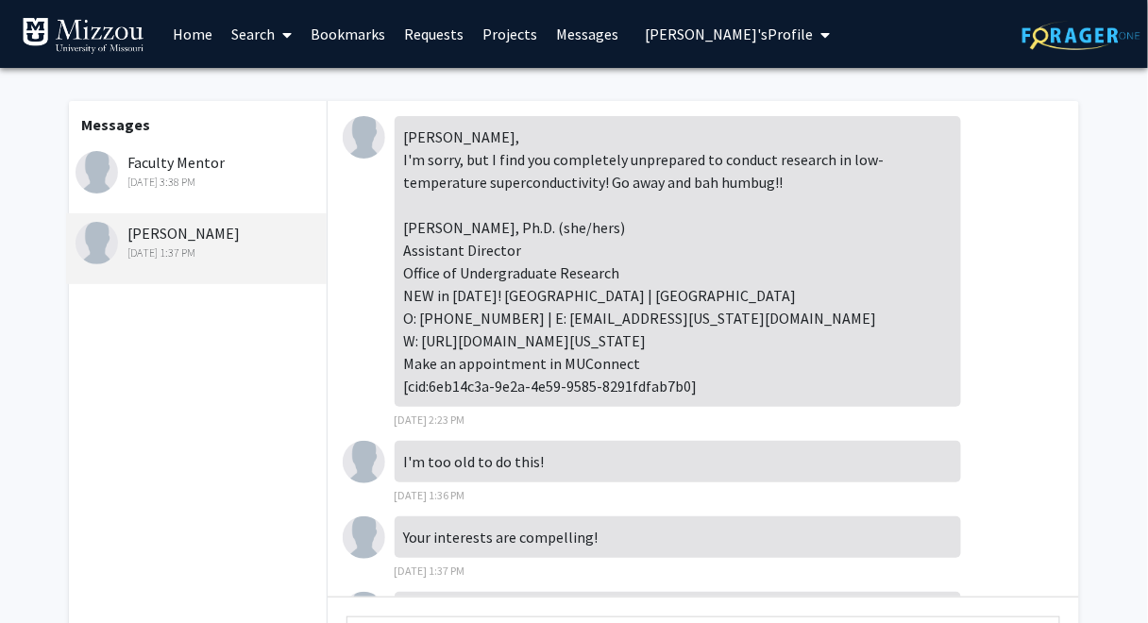
click at [443, 35] on link "Requests" at bounding box center [434, 34] width 78 height 66
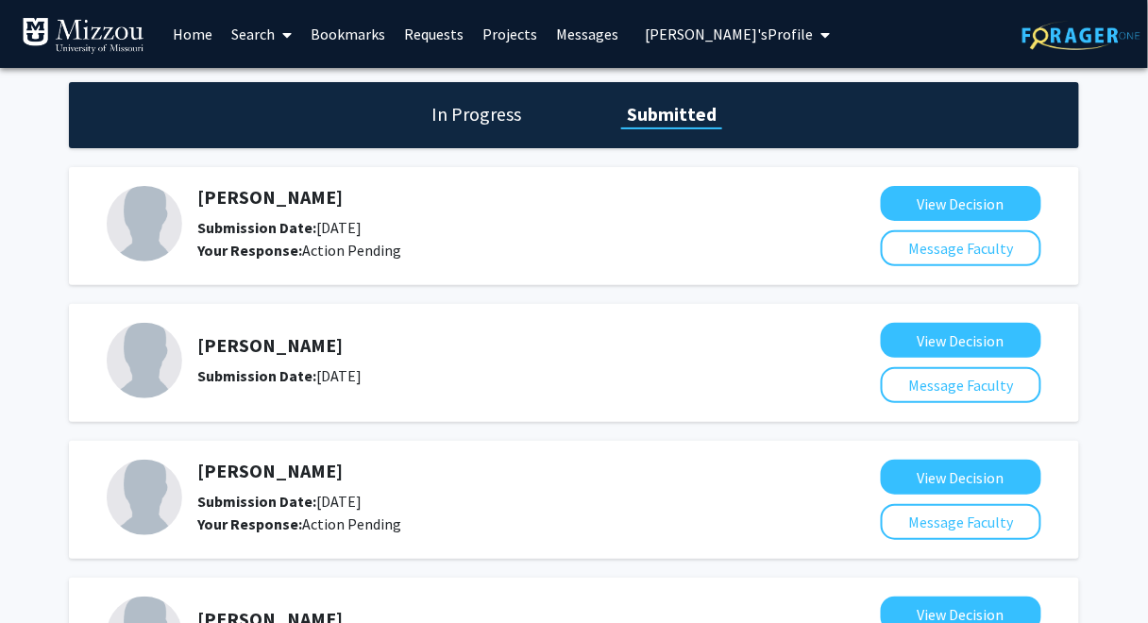
click at [349, 34] on link "Bookmarks" at bounding box center [347, 34] width 93 height 66
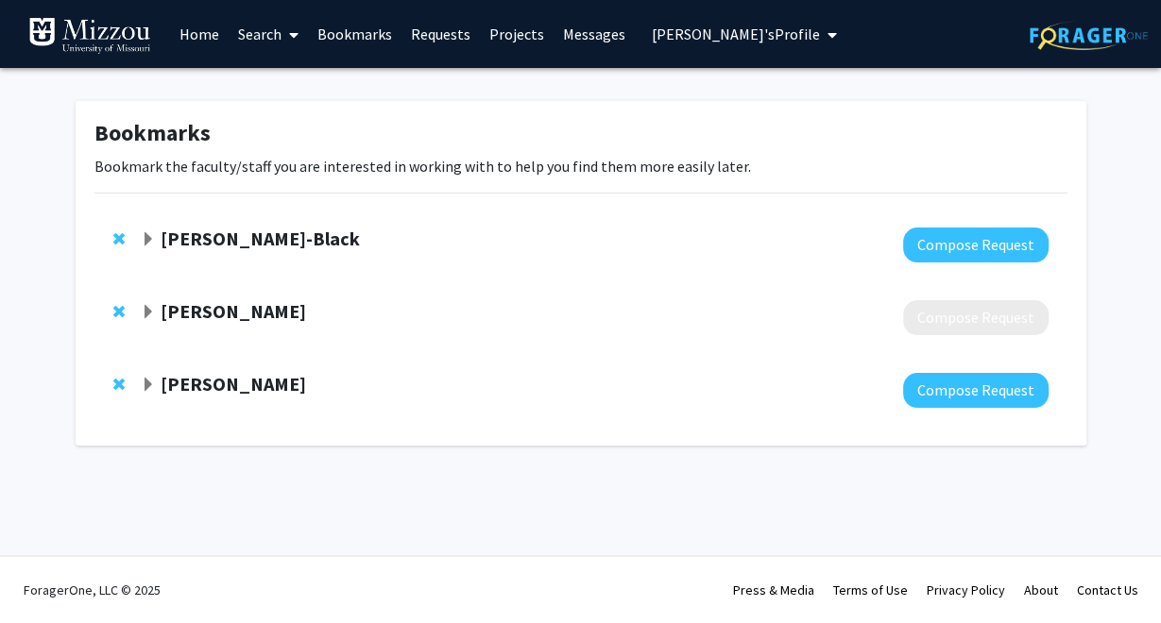
click at [439, 39] on link "Requests" at bounding box center [440, 34] width 78 height 66
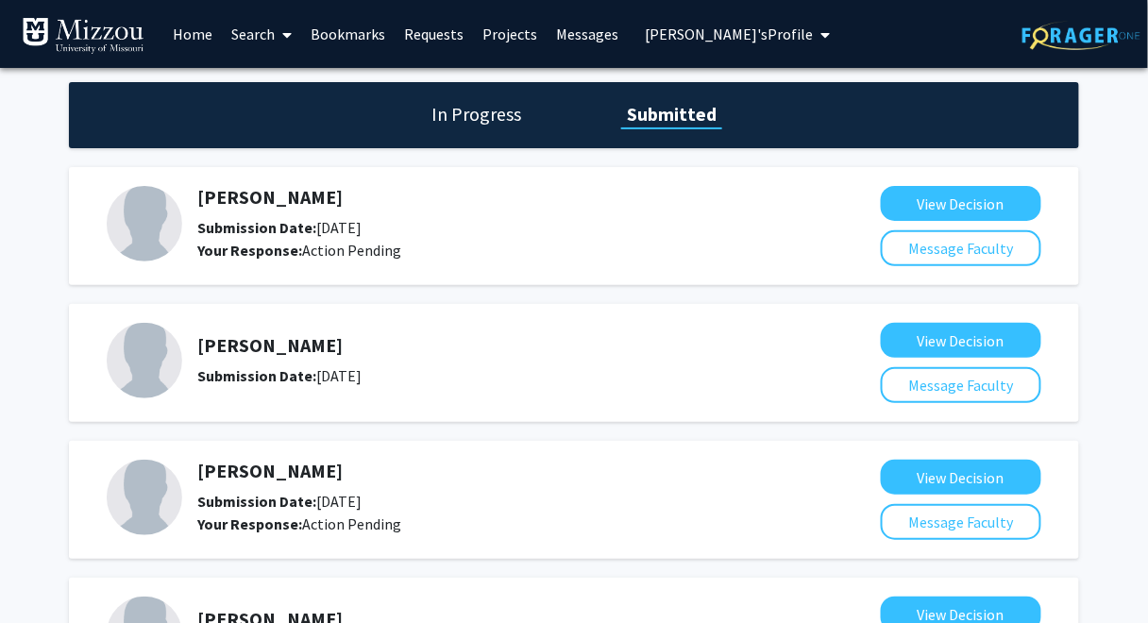
click at [260, 36] on link "Search" at bounding box center [261, 34] width 79 height 66
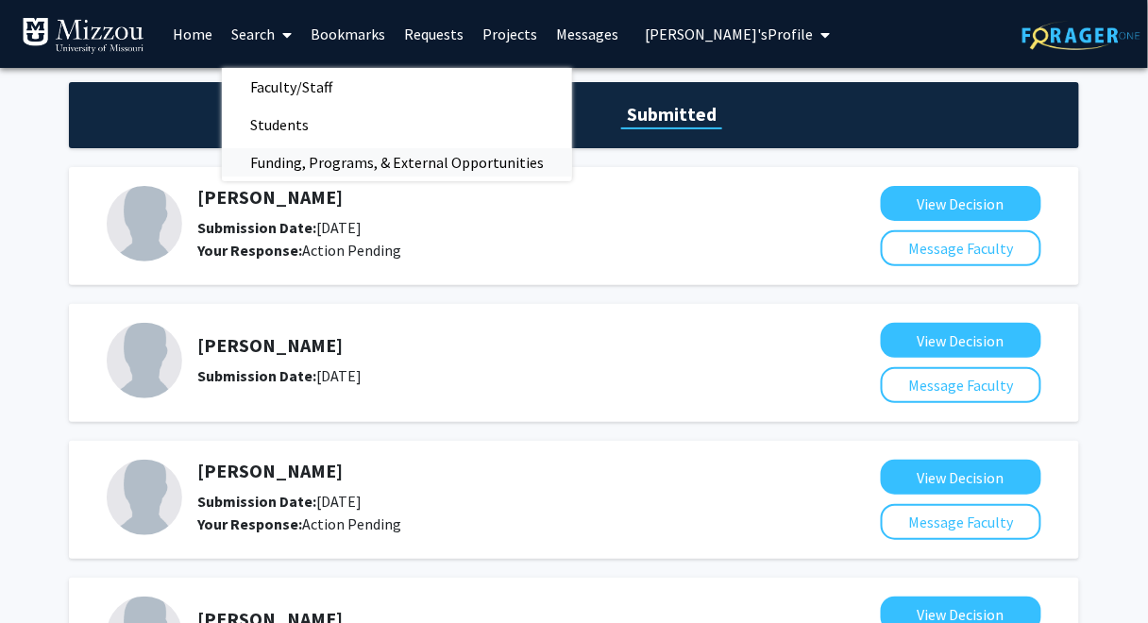
click at [297, 164] on span "Funding, Programs, & External Opportunities" at bounding box center [397, 163] width 350 height 38
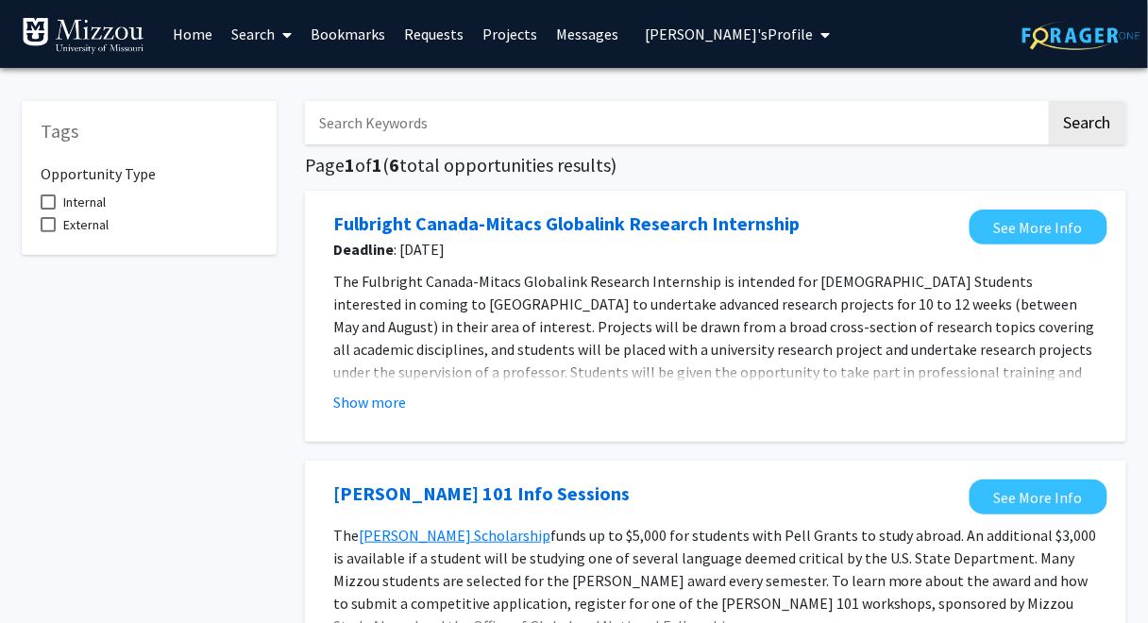
click at [495, 35] on link "Projects" at bounding box center [510, 34] width 74 height 66
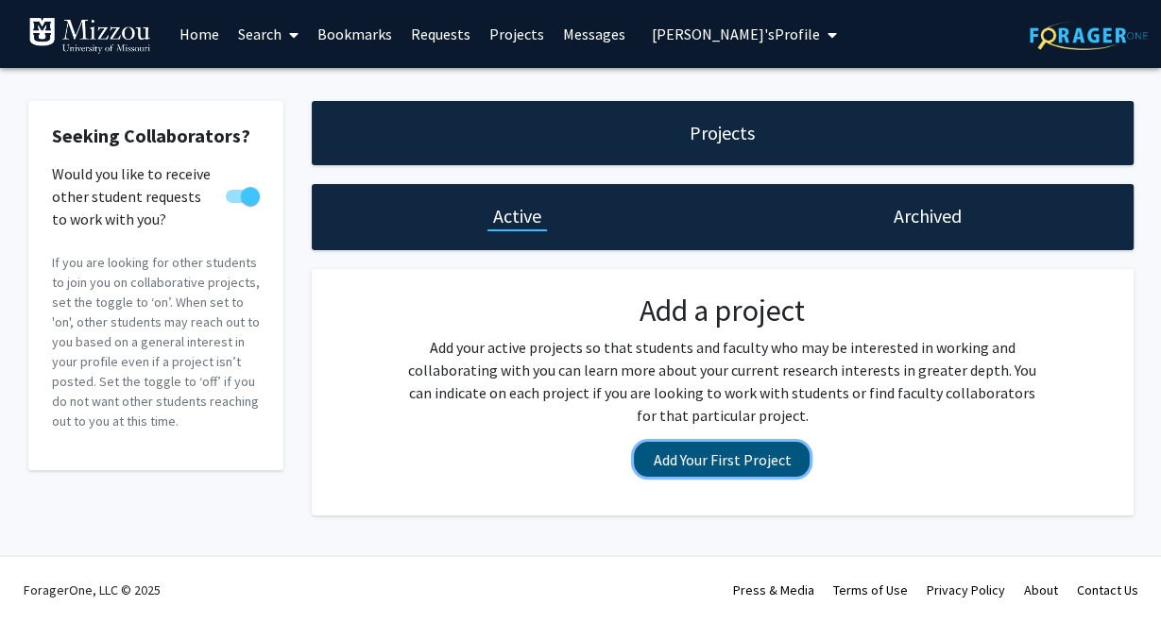
click at [691, 462] on button "Add Your First Project" at bounding box center [722, 459] width 176 height 35
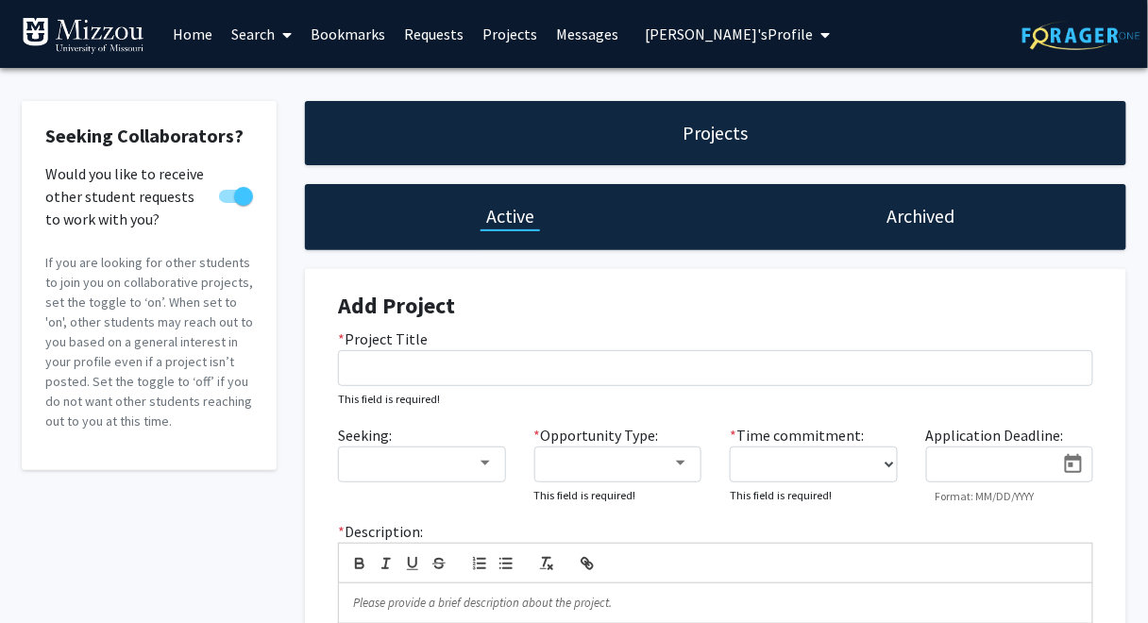
click at [260, 33] on link "Search" at bounding box center [261, 34] width 79 height 66
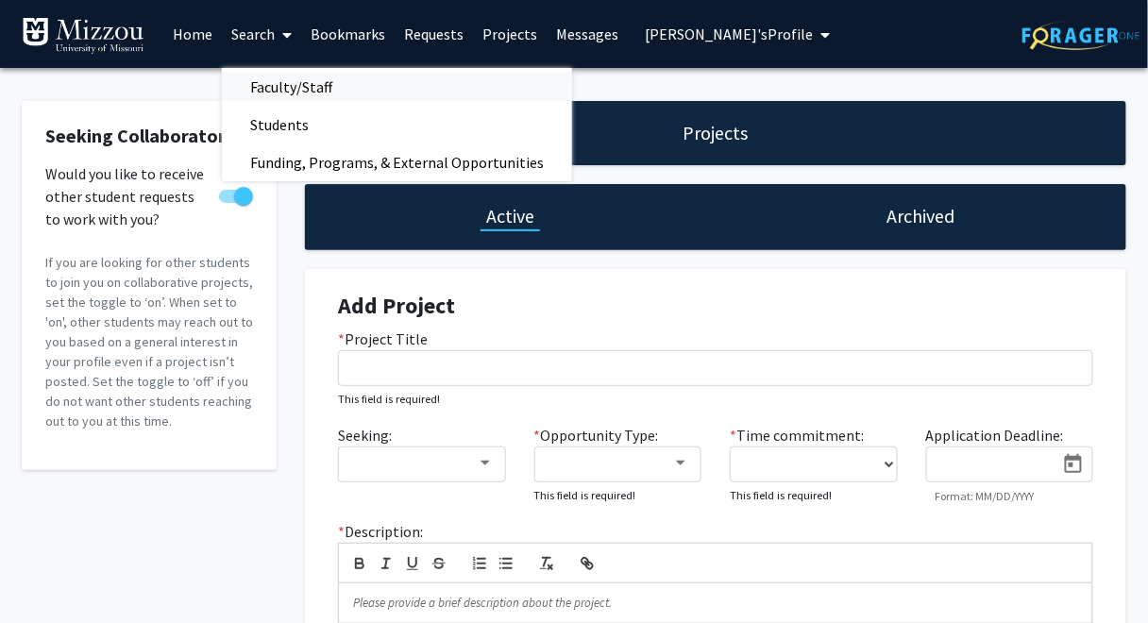
click at [285, 86] on span "Faculty/Staff" at bounding box center [291, 87] width 139 height 38
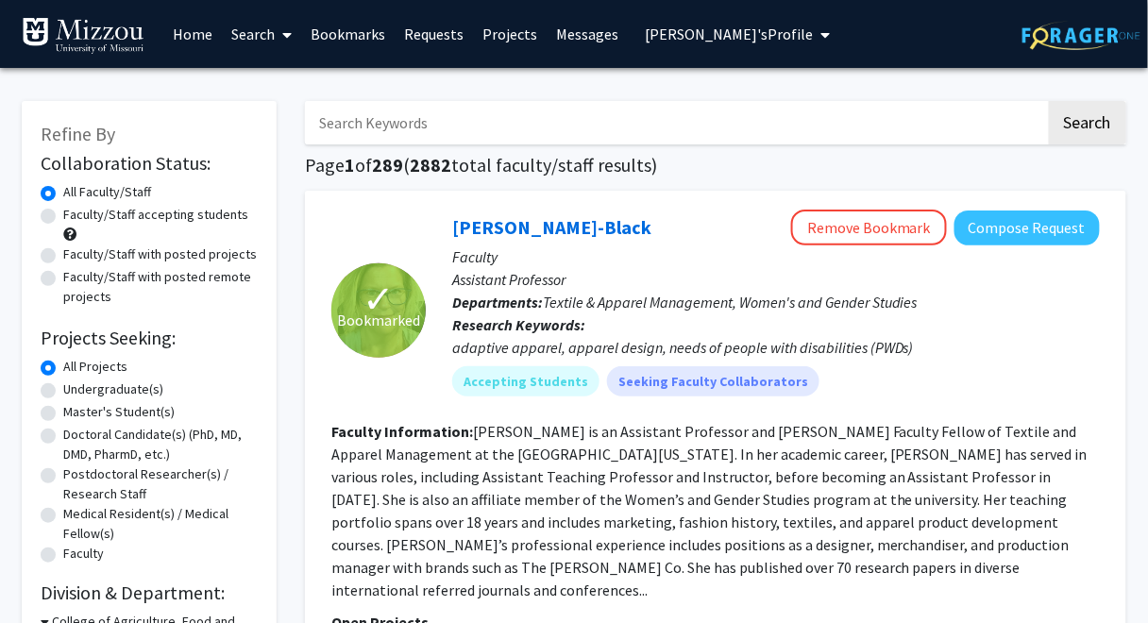
click at [743, 166] on h1 "Page 1 of 289 ( 2882 total faculty/staff results)" at bounding box center [716, 165] width 822 height 23
click at [182, 37] on link "Home" at bounding box center [192, 34] width 59 height 66
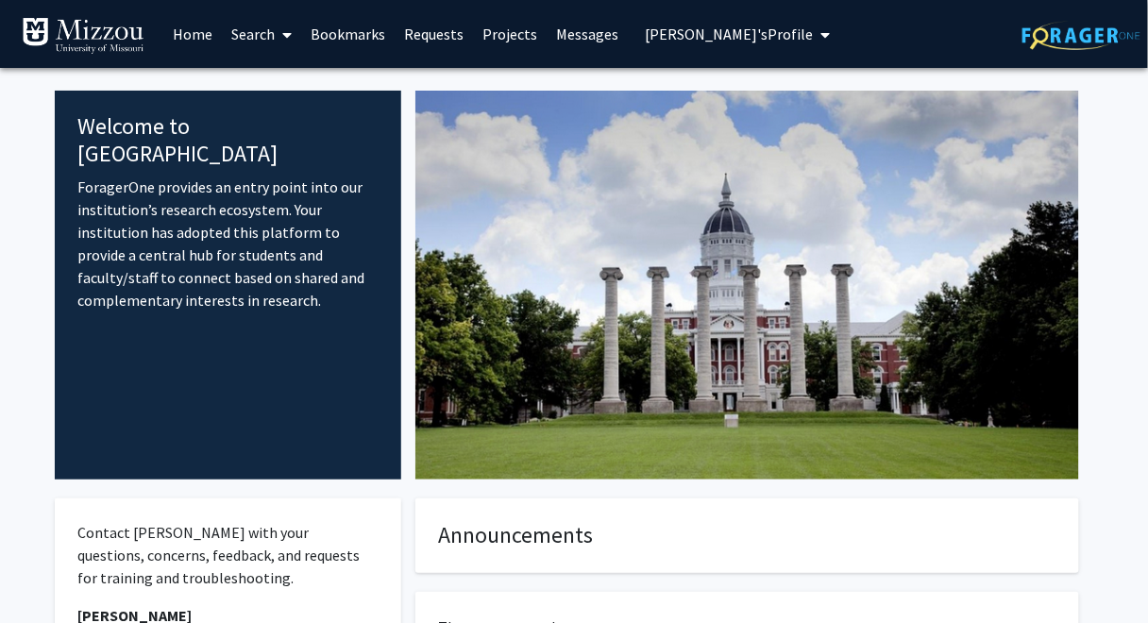
click at [262, 37] on link "Search" at bounding box center [261, 34] width 79 height 66
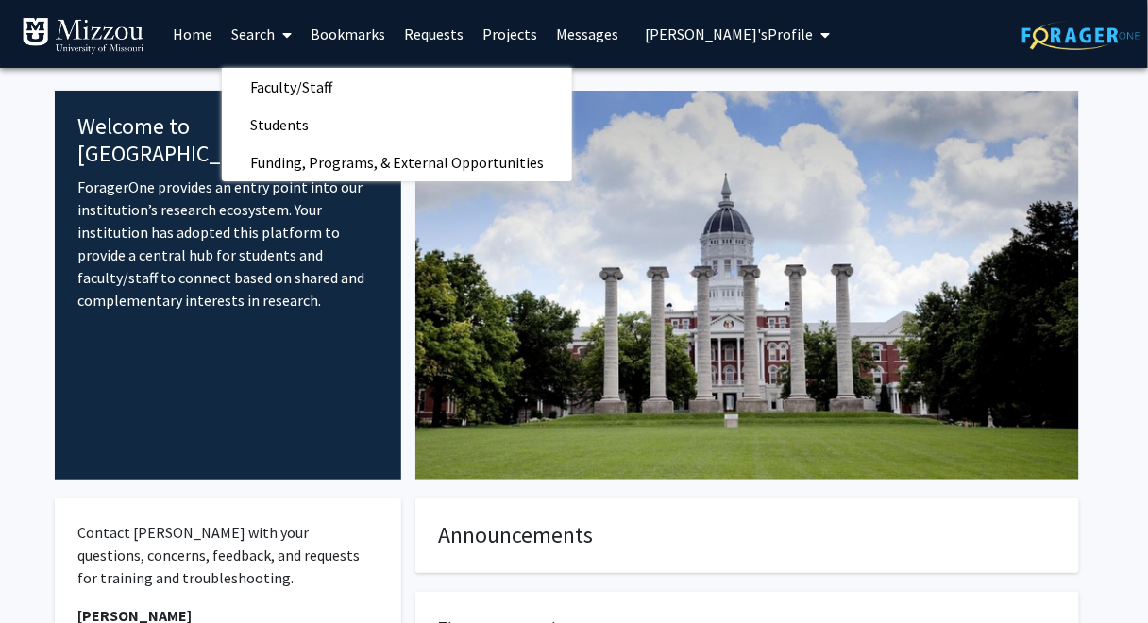
click at [180, 79] on div "Welcome to ForagerOne ForagerOne provides an entry point into our institution’s…" at bounding box center [574, 498] width 1039 height 861
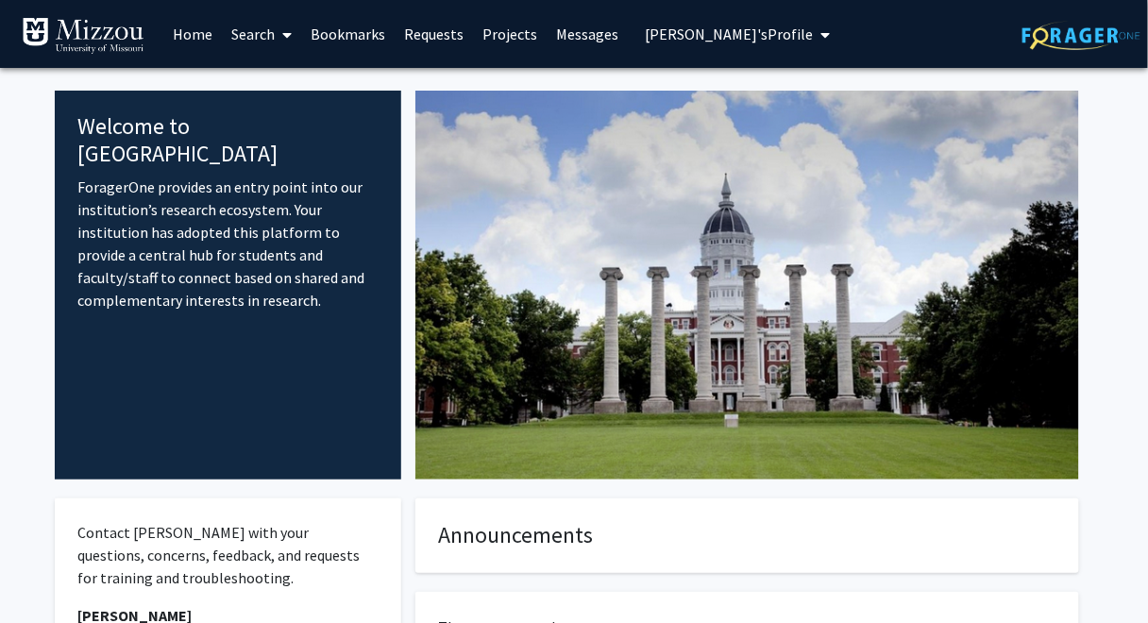
click at [1096, 602] on fg-internal-home-page "Welcome to ForagerOne ForagerOne provides an entry point into our institution’s…" at bounding box center [574, 498] width 1148 height 861
